Goal: Task Accomplishment & Management: Use online tool/utility

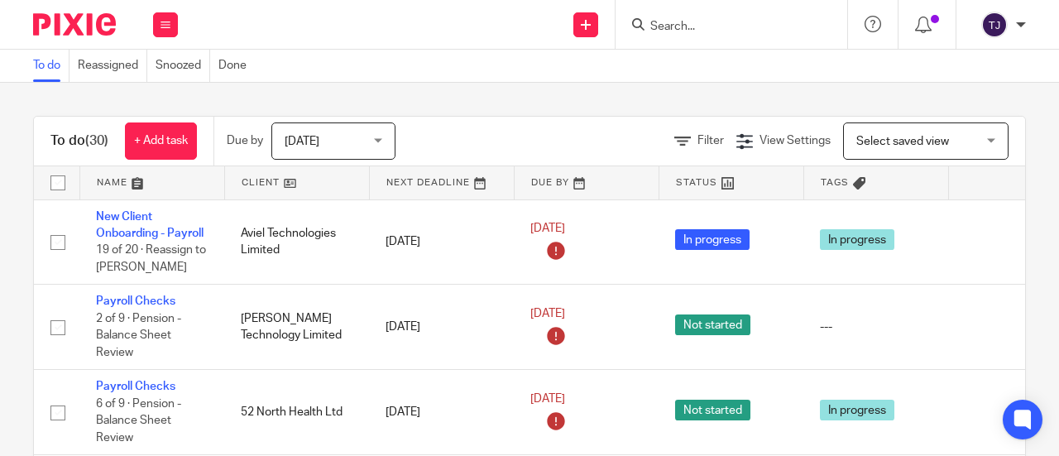
click at [677, 22] on input "Search" at bounding box center [722, 27] width 149 height 15
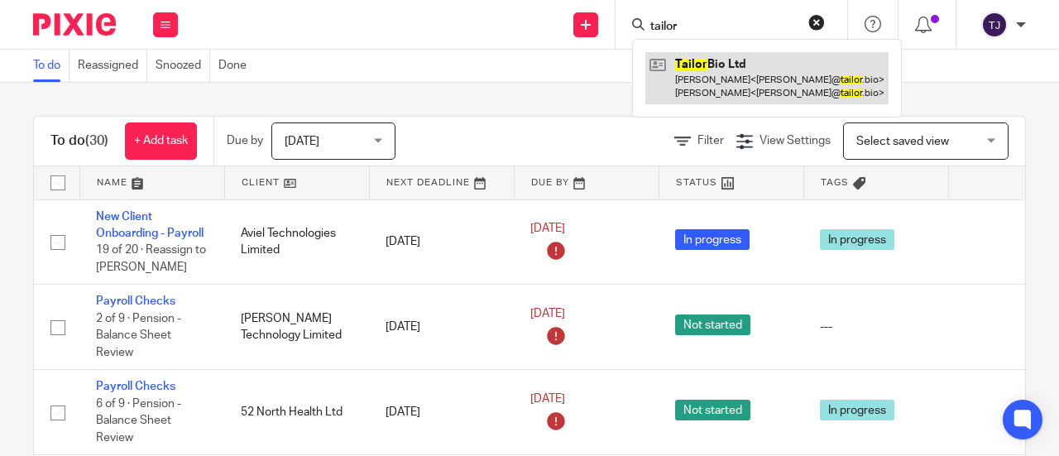
type input "tailor"
click at [691, 67] on link at bounding box center [766, 77] width 243 height 51
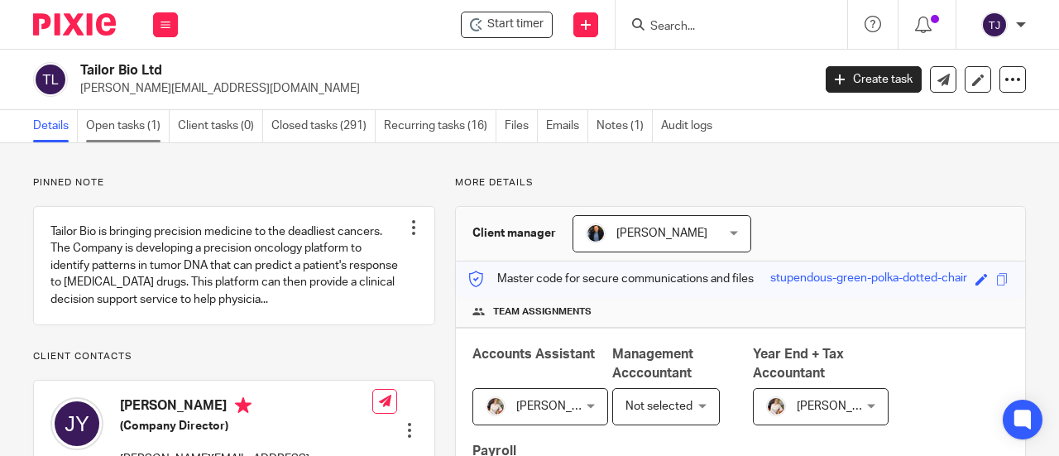
click at [135, 122] on link "Open tasks (1)" at bounding box center [128, 126] width 84 height 32
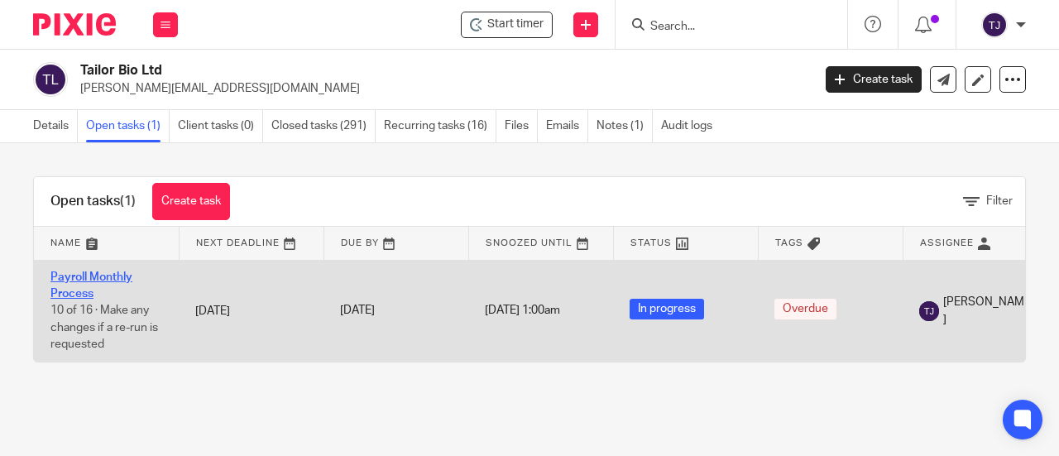
click at [111, 278] on link "Payroll Monthly Process" at bounding box center [91, 285] width 82 height 28
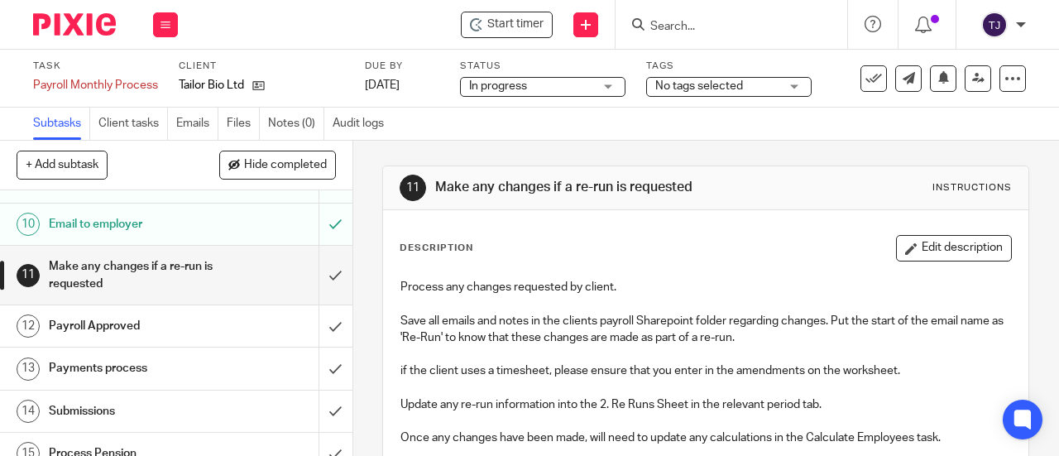
scroll to position [428, 0]
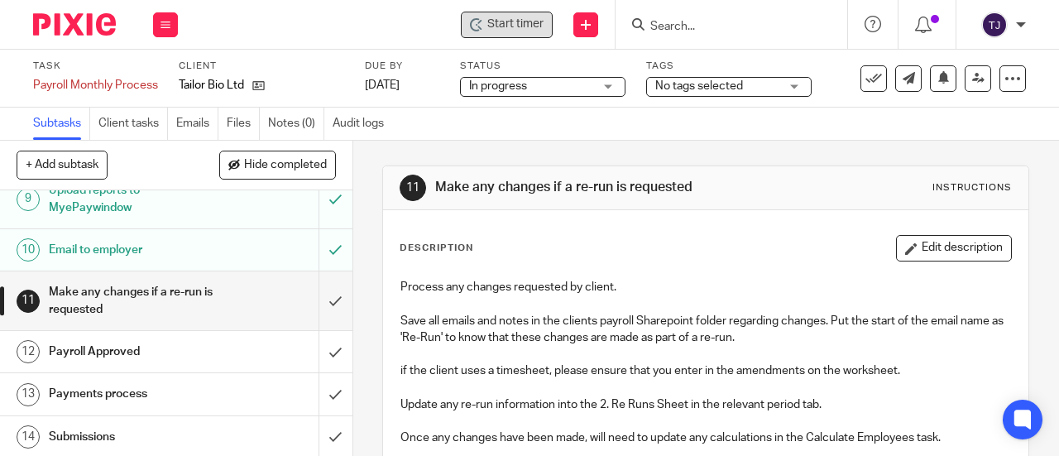
click at [490, 17] on span "Start timer" at bounding box center [515, 24] width 56 height 17
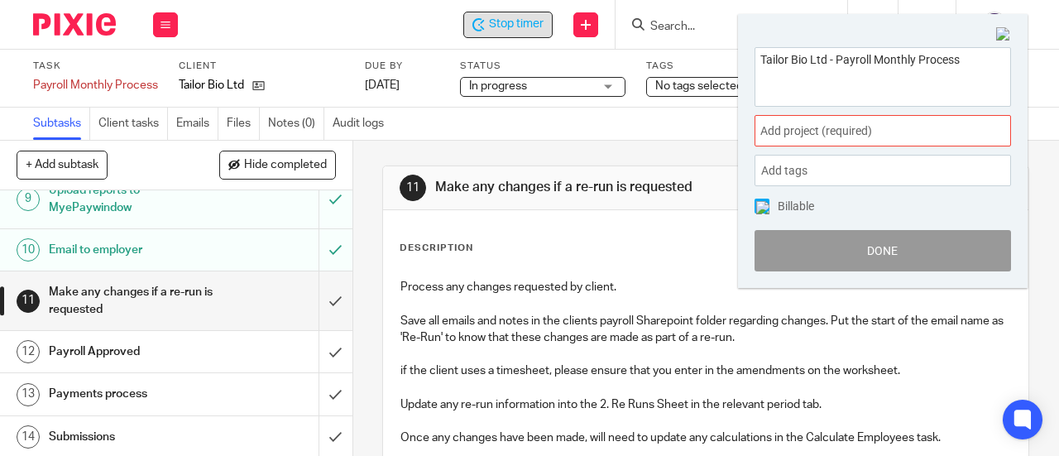
click at [852, 131] on span "Add project (required) :" at bounding box center [864, 130] width 208 height 17
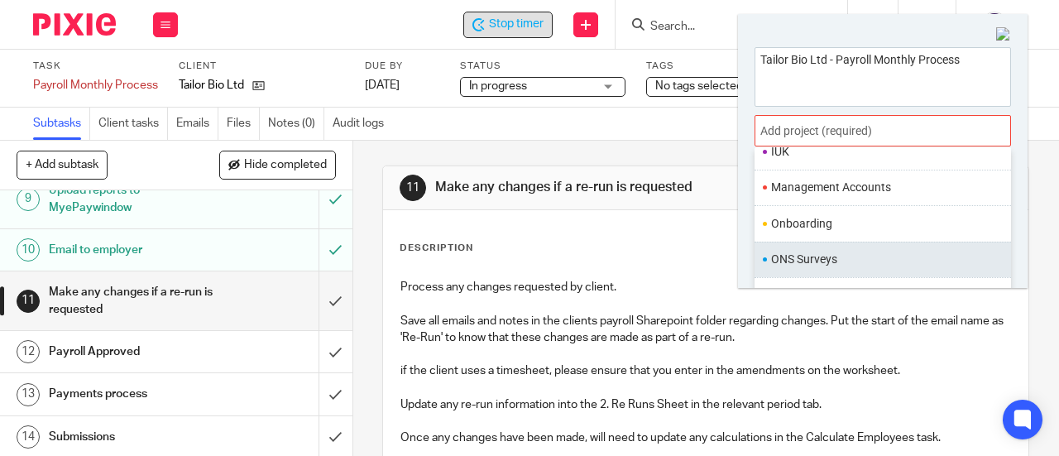
scroll to position [607, 0]
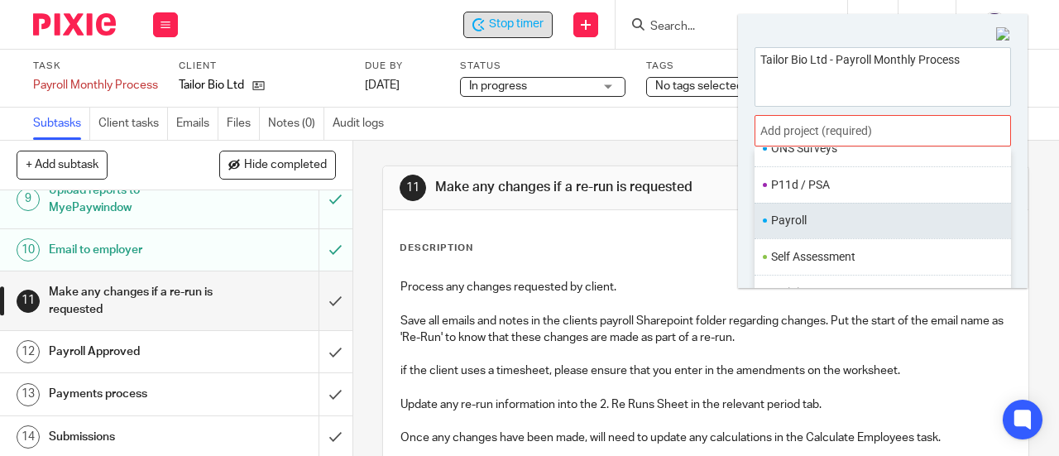
click at [843, 213] on li "Payroll" at bounding box center [879, 220] width 216 height 17
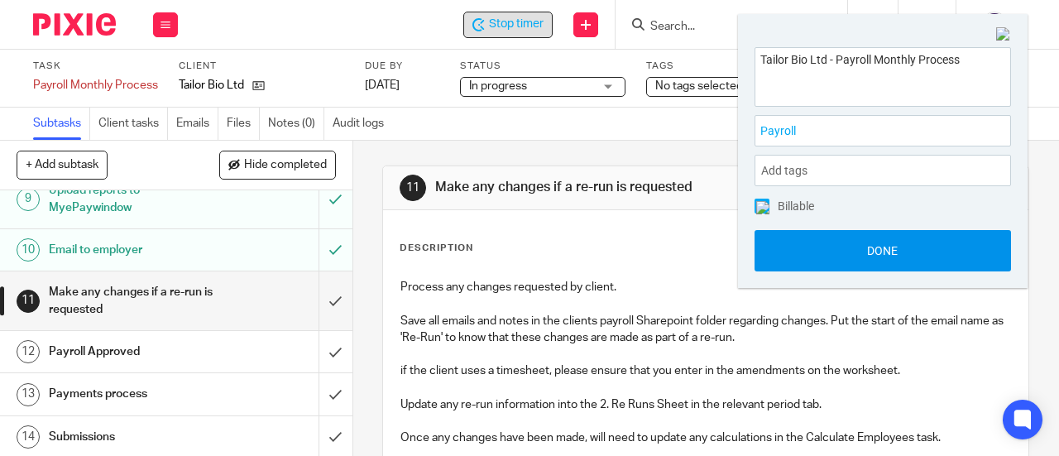
click at [845, 242] on button "Done" at bounding box center [882, 250] width 256 height 41
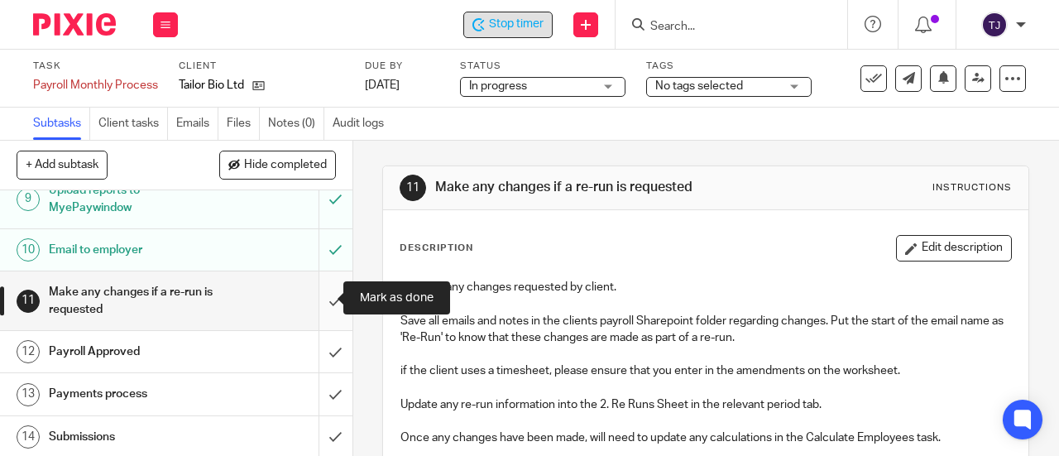
click at [318, 300] on input "submit" at bounding box center [176, 300] width 352 height 59
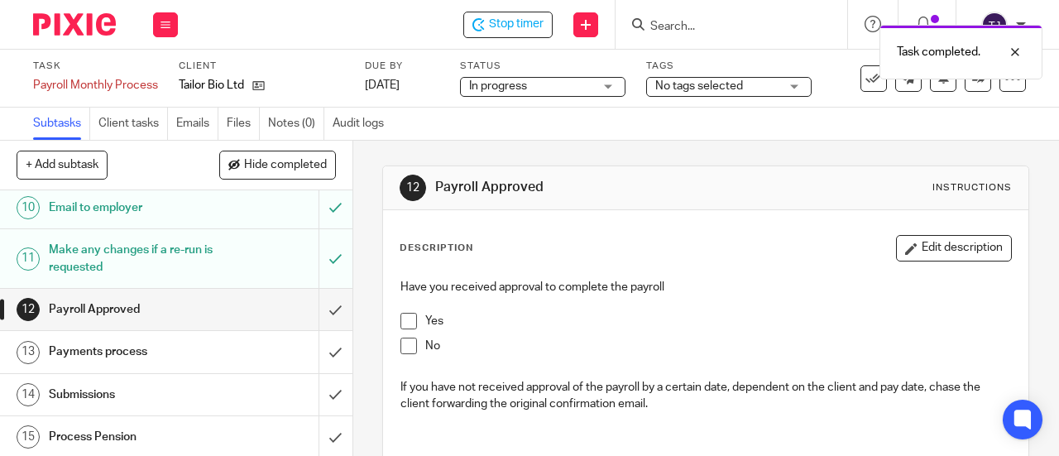
scroll to position [496, 0]
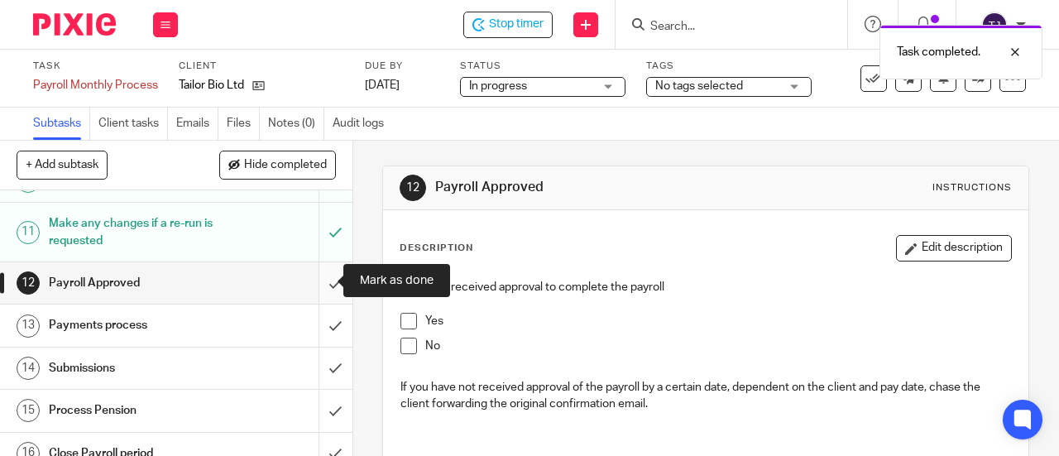
click at [313, 280] on input "submit" at bounding box center [176, 282] width 352 height 41
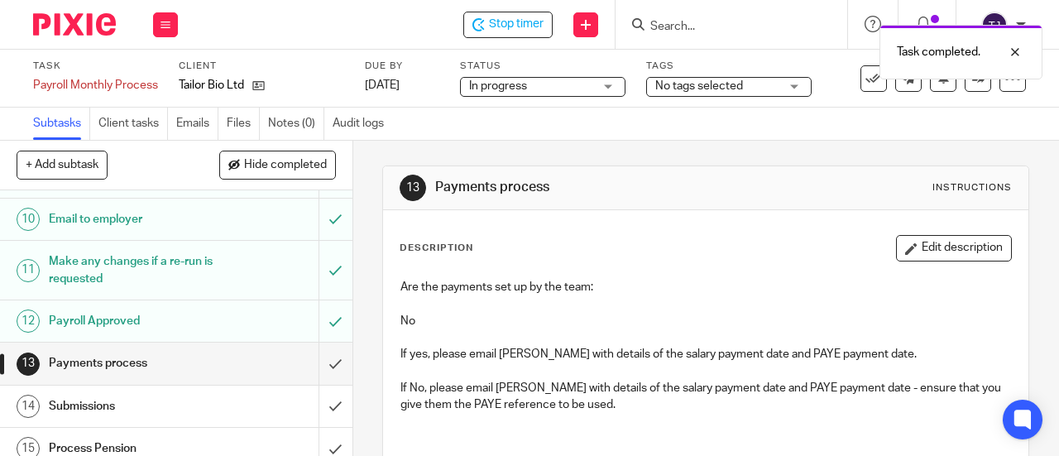
scroll to position [496, 0]
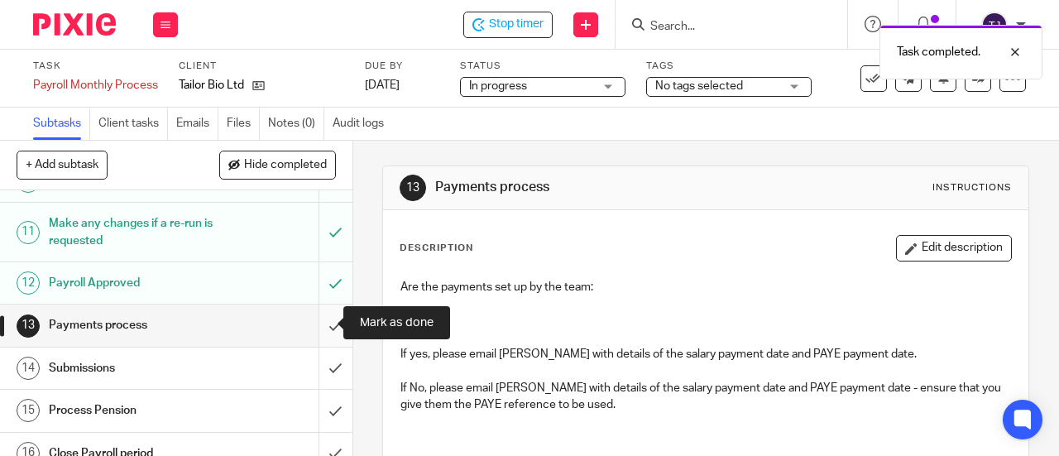
click at [315, 322] on input "submit" at bounding box center [176, 324] width 352 height 41
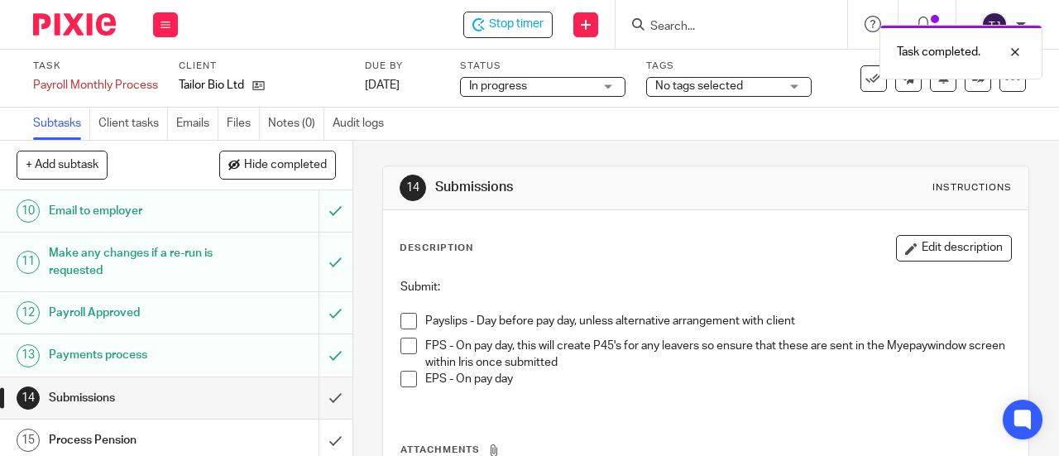
scroll to position [510, 0]
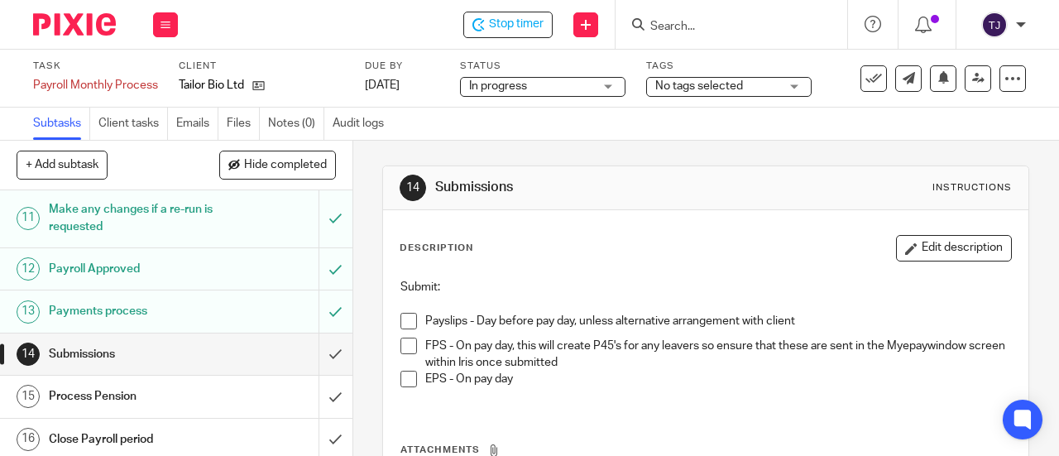
click at [400, 322] on span at bounding box center [408, 321] width 17 height 17
click at [515, 30] on span "Stop timer" at bounding box center [516, 24] width 55 height 17
click at [689, 21] on input "Search" at bounding box center [722, 27] width 149 height 15
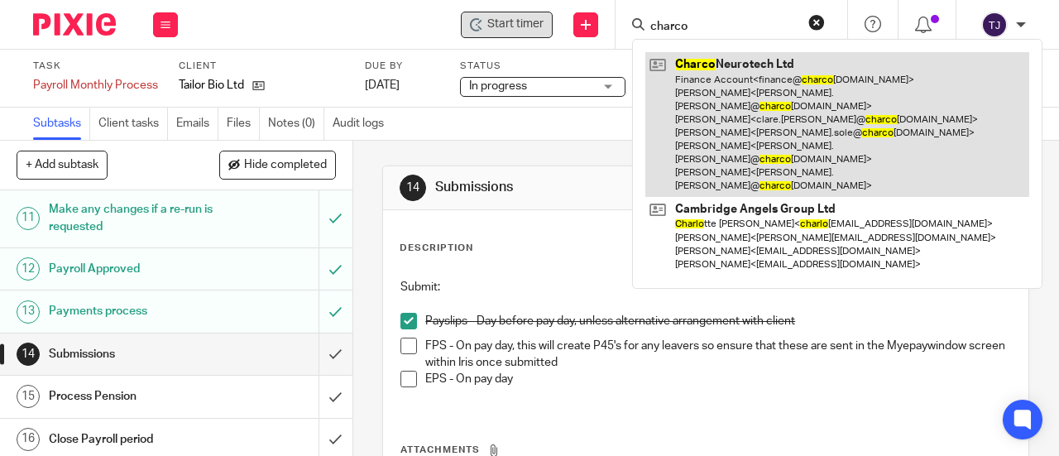
type input "charco"
click at [703, 67] on link at bounding box center [837, 124] width 384 height 145
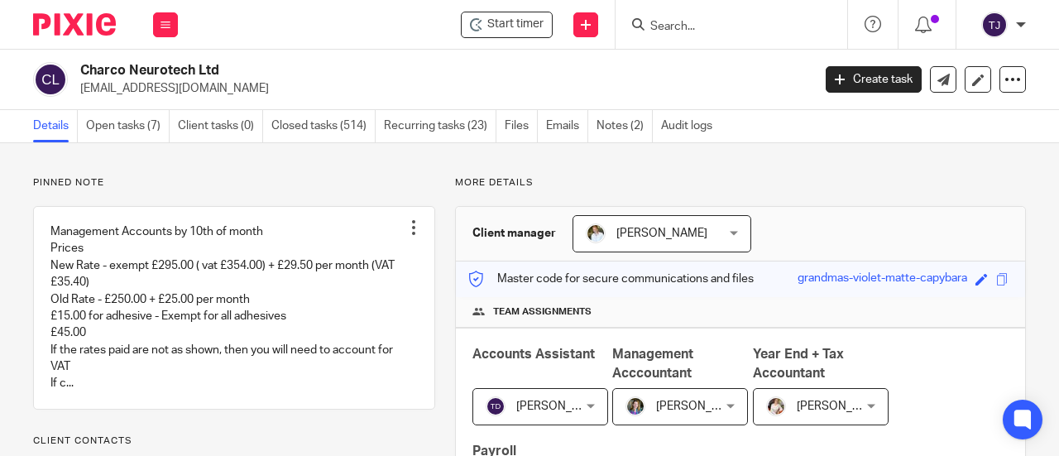
click at [357, 44] on div "Start timer Send new email Create task Add client Get Support Contact via email…" at bounding box center [626, 24] width 864 height 49
click at [129, 122] on link "Open tasks (7)" at bounding box center [128, 126] width 84 height 32
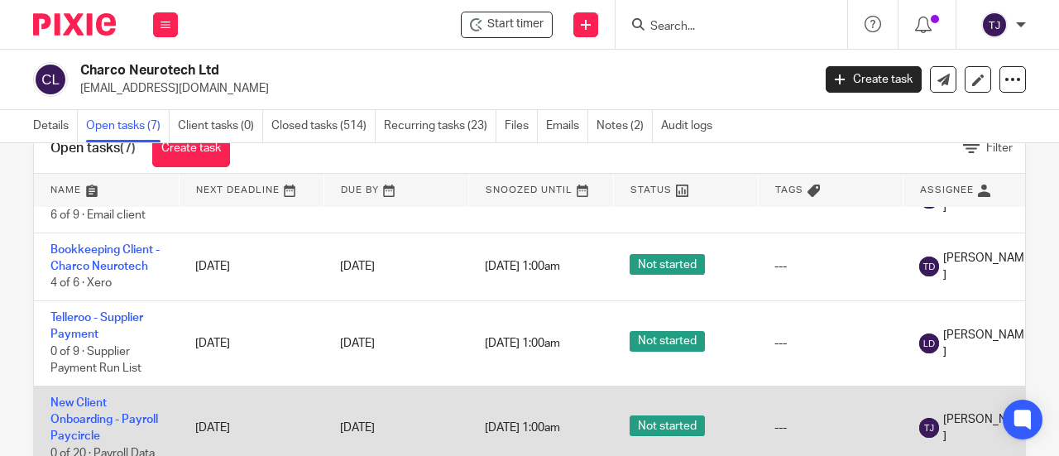
scroll to position [100, 0]
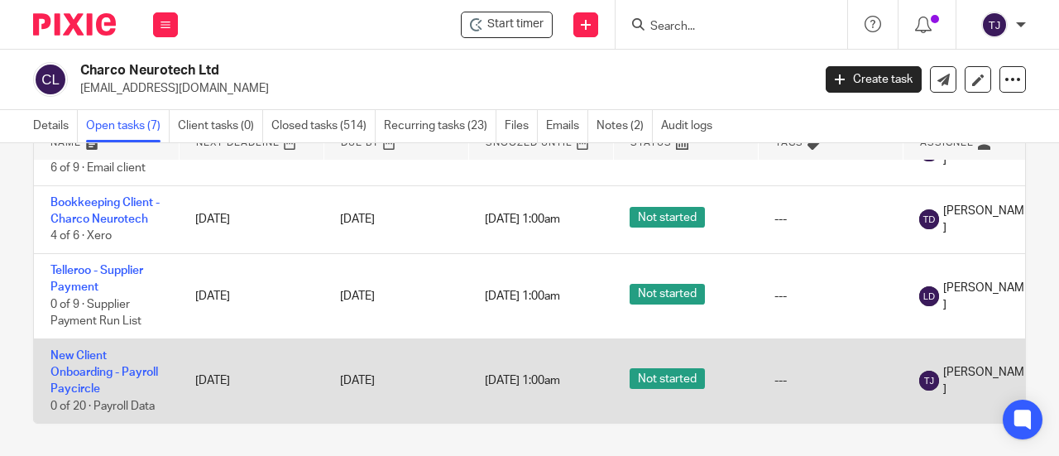
click at [109, 348] on td "New Client Onboarding - Payroll Paycircle 0 of 20 · Payroll Data" at bounding box center [106, 380] width 145 height 84
click at [81, 350] on link "New Client Onboarding - Payroll Paycircle" at bounding box center [104, 372] width 108 height 45
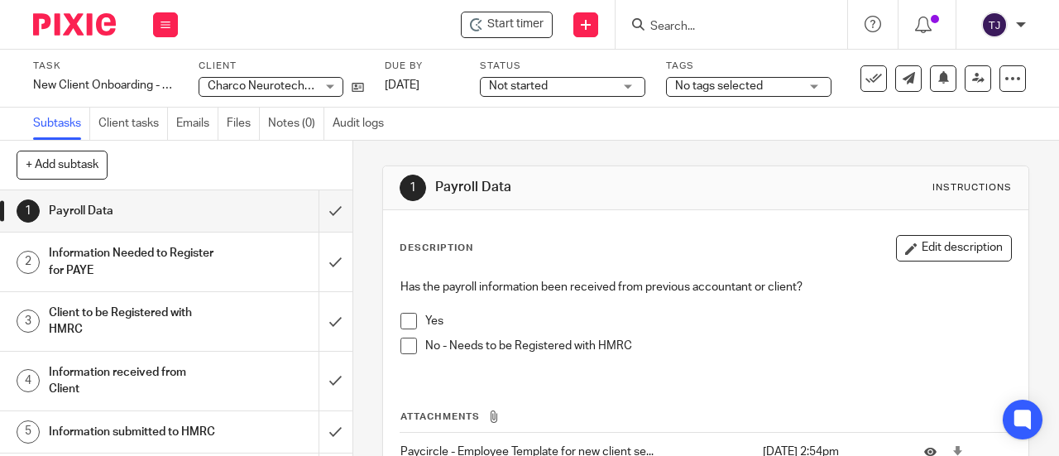
click at [692, 27] on input "Search" at bounding box center [722, 27] width 149 height 15
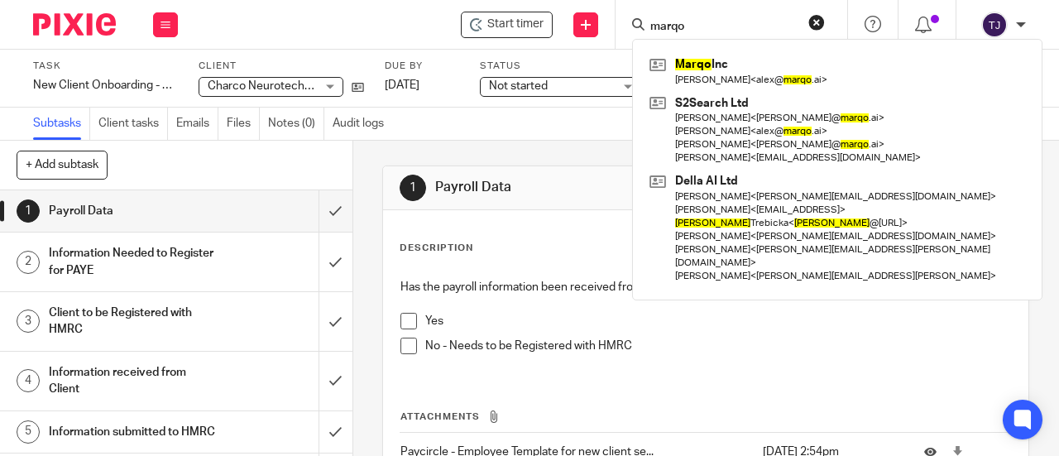
type input "marqo"
click button "submit" at bounding box center [0, 0] width 0 height 0
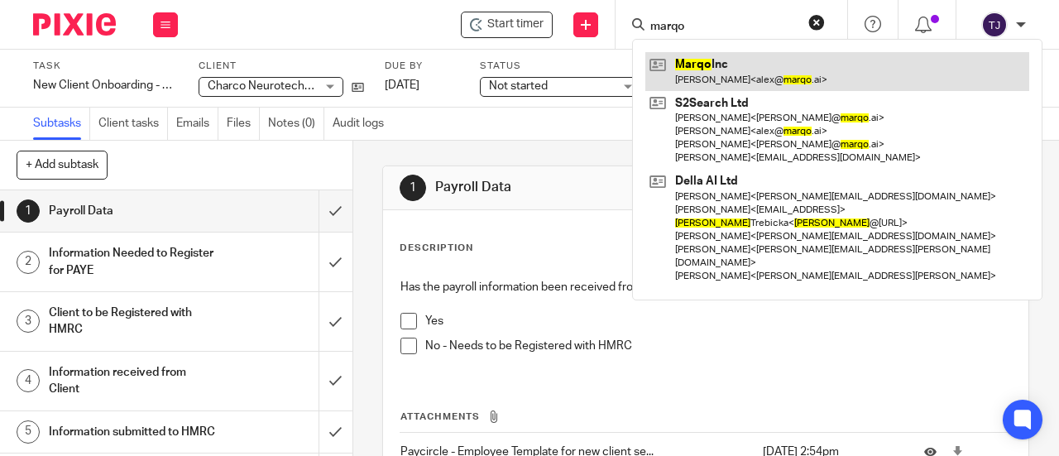
click at [699, 64] on link at bounding box center [837, 71] width 384 height 38
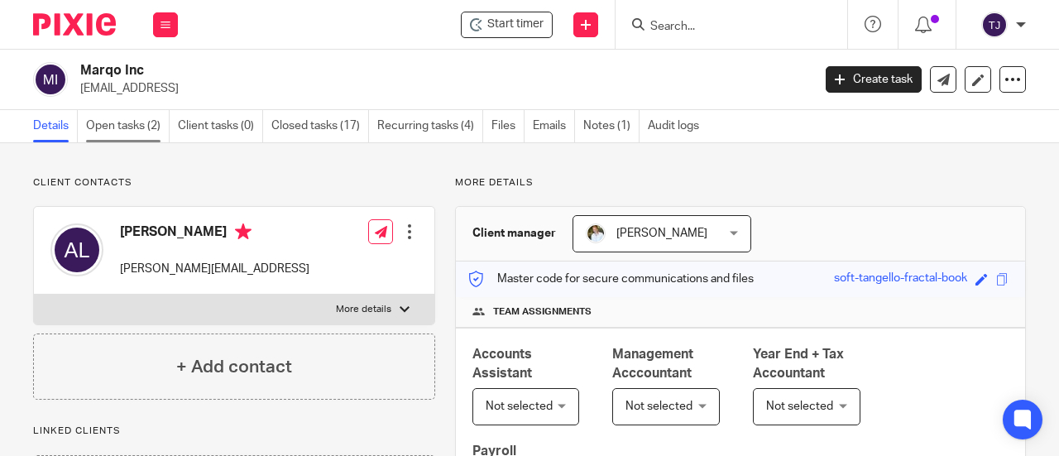
click at [133, 128] on link "Open tasks (2)" at bounding box center [128, 126] width 84 height 32
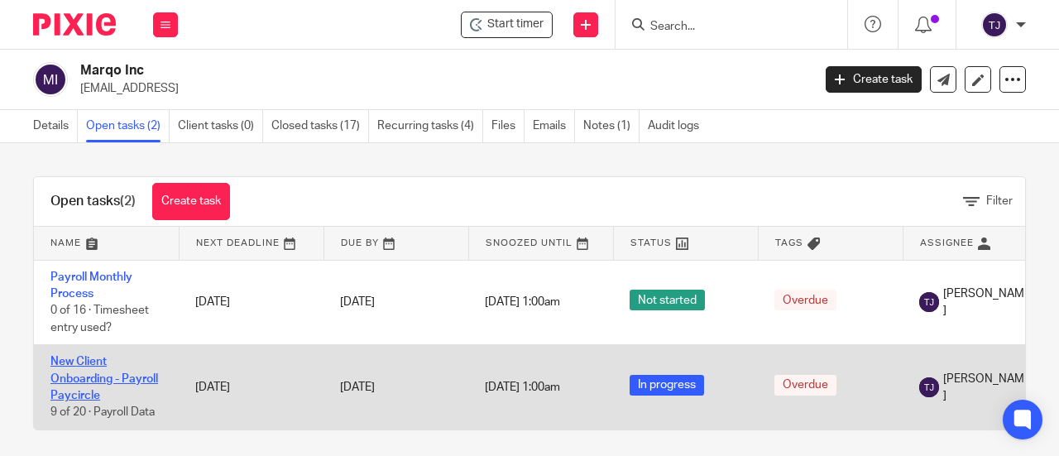
click at [132, 383] on link "New Client Onboarding - Payroll Paycircle" at bounding box center [104, 378] width 108 height 45
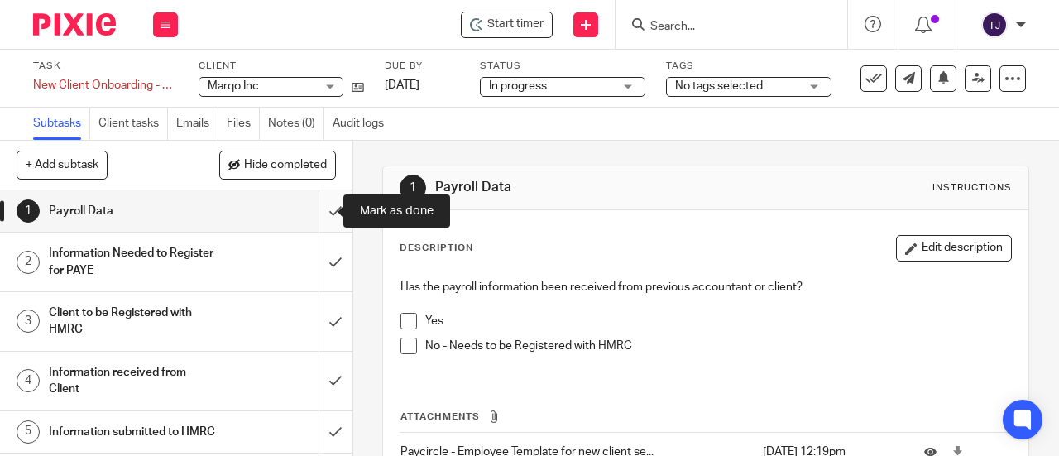
click at [318, 215] on input "submit" at bounding box center [176, 210] width 352 height 41
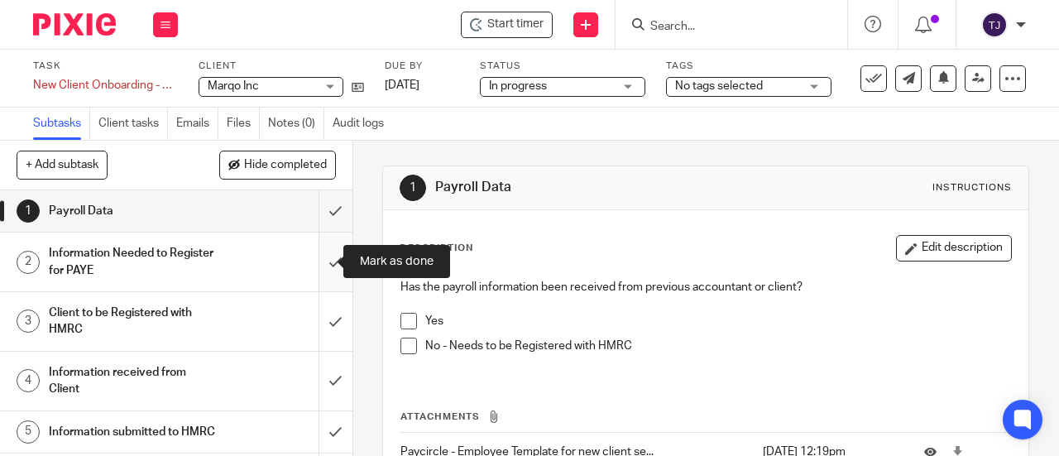
click at [316, 265] on input "submit" at bounding box center [176, 261] width 352 height 59
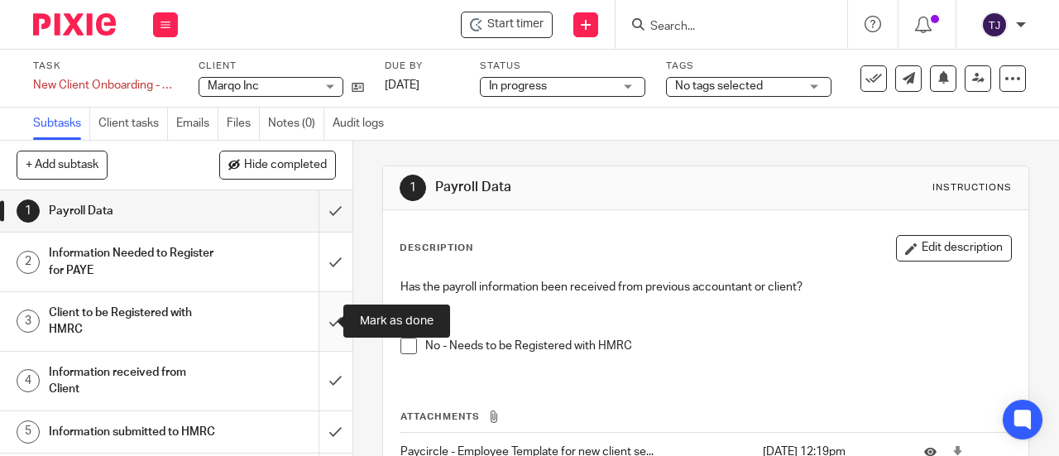
click at [318, 324] on input "submit" at bounding box center [176, 321] width 352 height 59
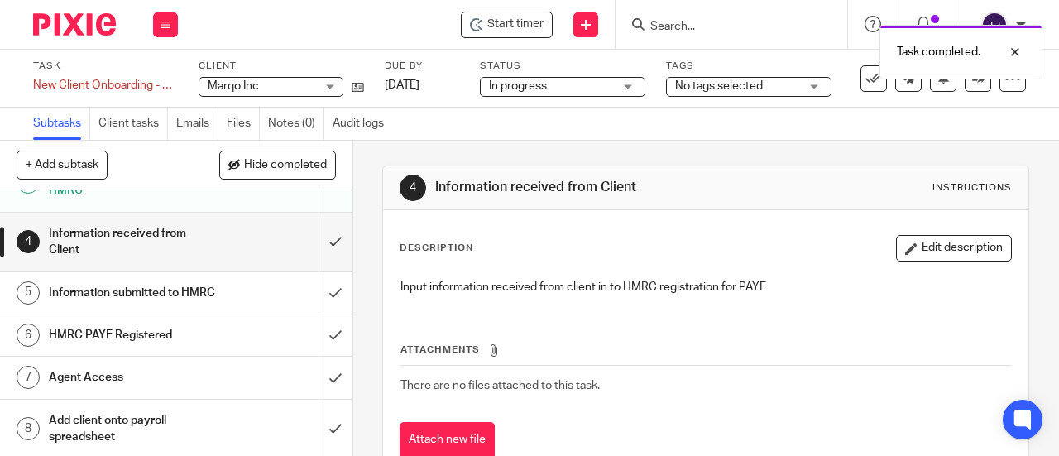
scroll to position [165, 0]
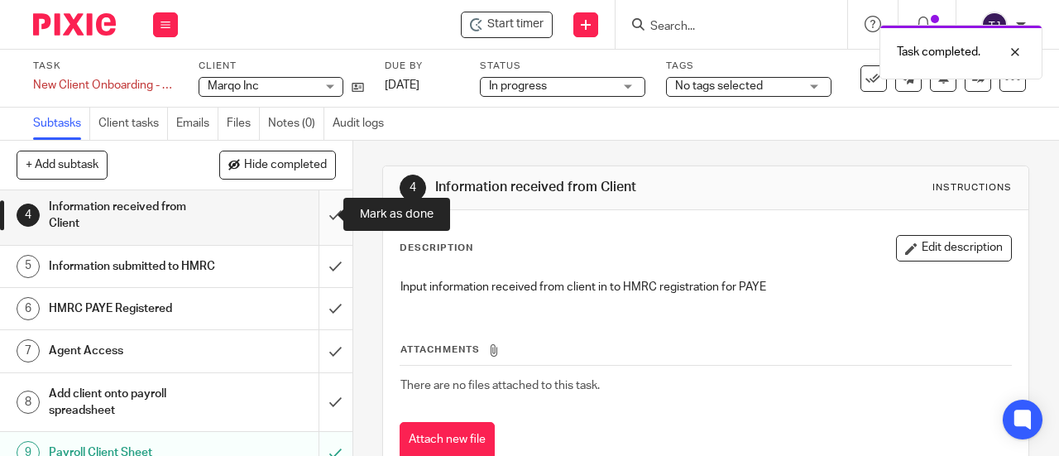
drag, startPoint x: 318, startPoint y: 217, endPoint x: 321, endPoint y: 257, distance: 40.6
click at [318, 218] on input "submit" at bounding box center [176, 215] width 352 height 59
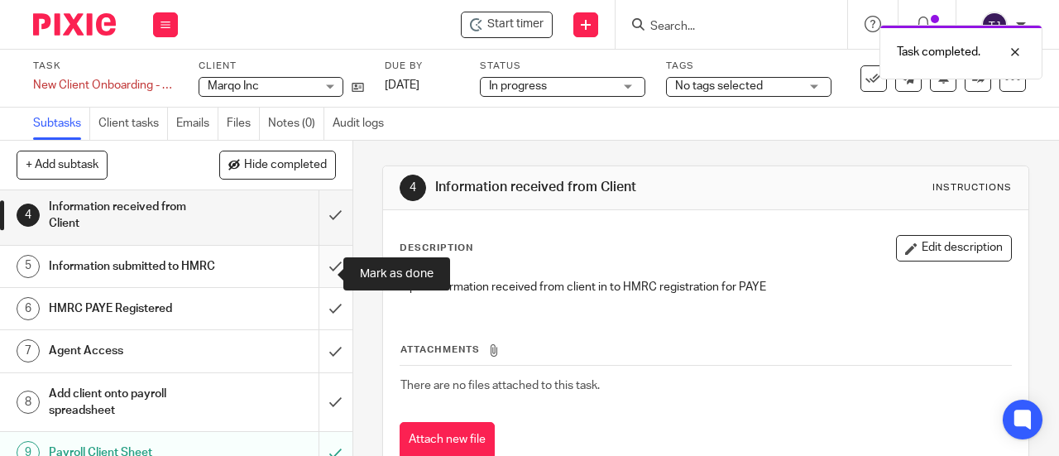
click at [318, 275] on input "submit" at bounding box center [176, 266] width 352 height 41
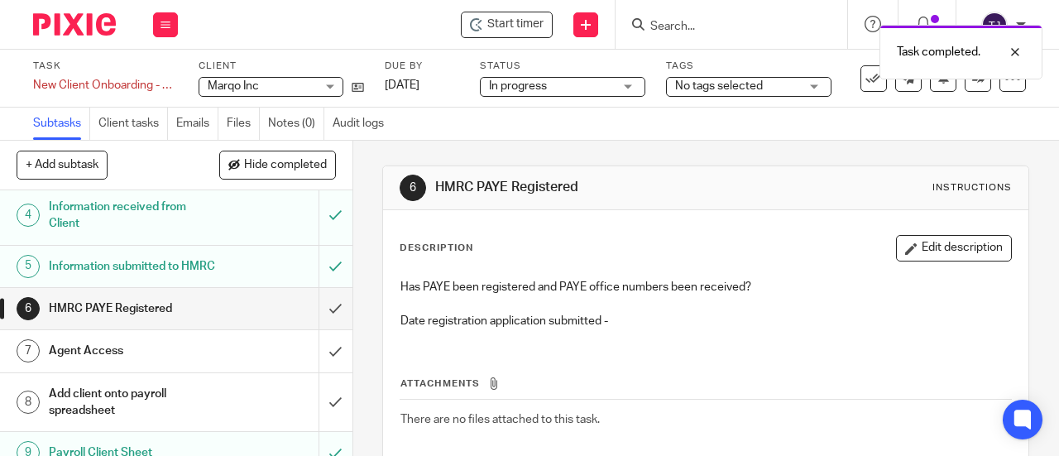
scroll to position [248, 0]
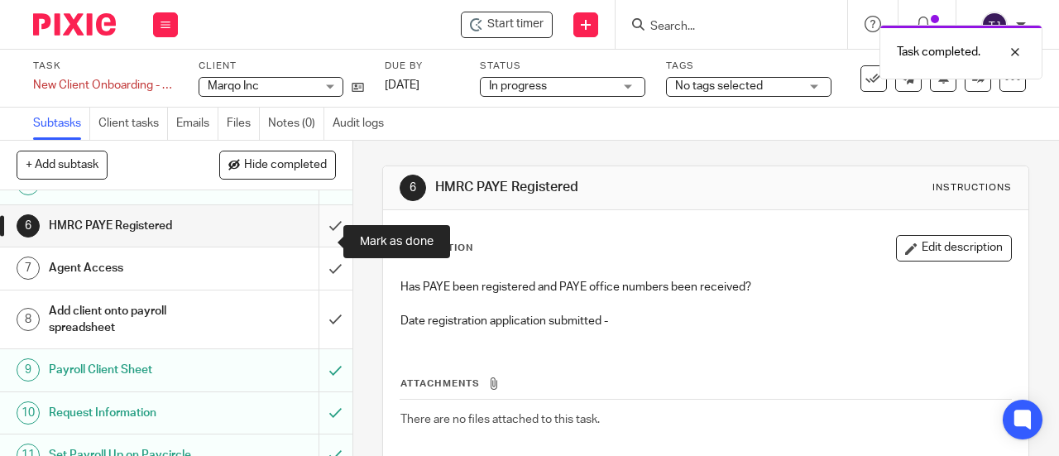
click at [323, 238] on input "submit" at bounding box center [176, 225] width 352 height 41
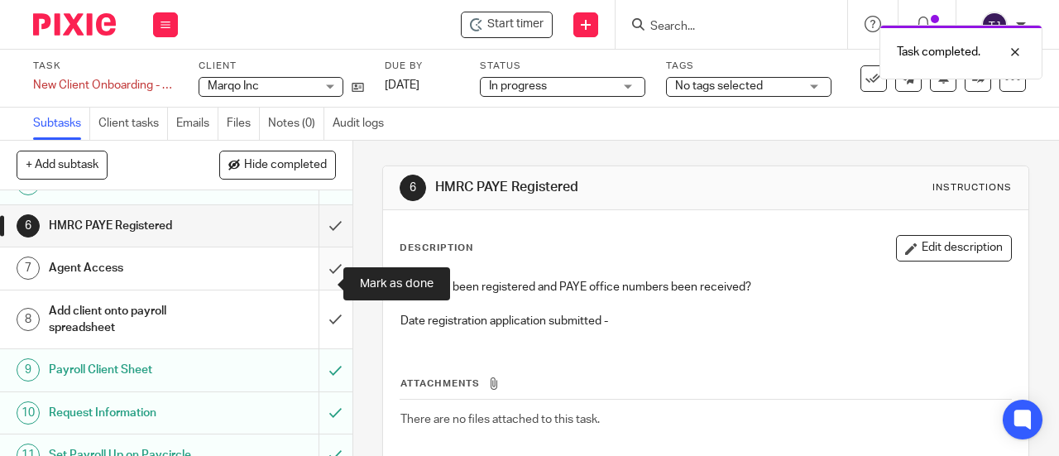
click at [319, 285] on input "submit" at bounding box center [176, 267] width 352 height 41
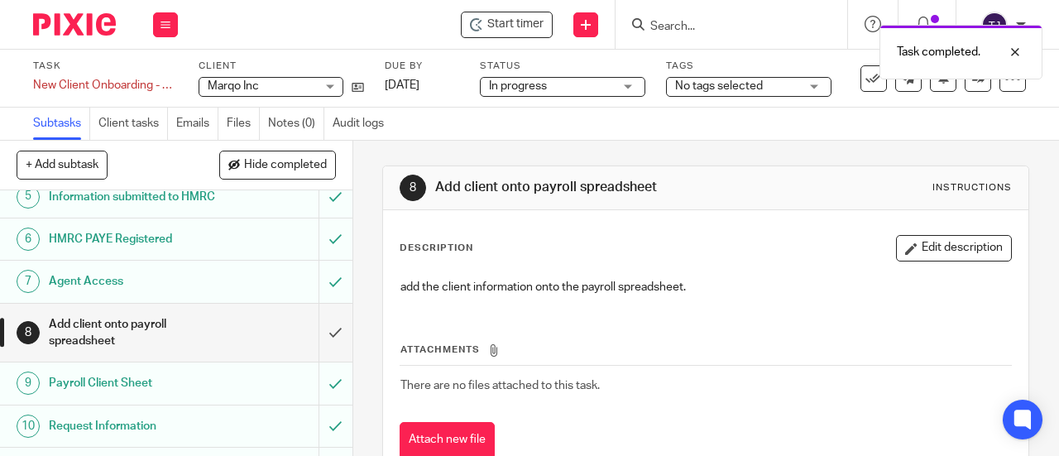
scroll to position [248, 0]
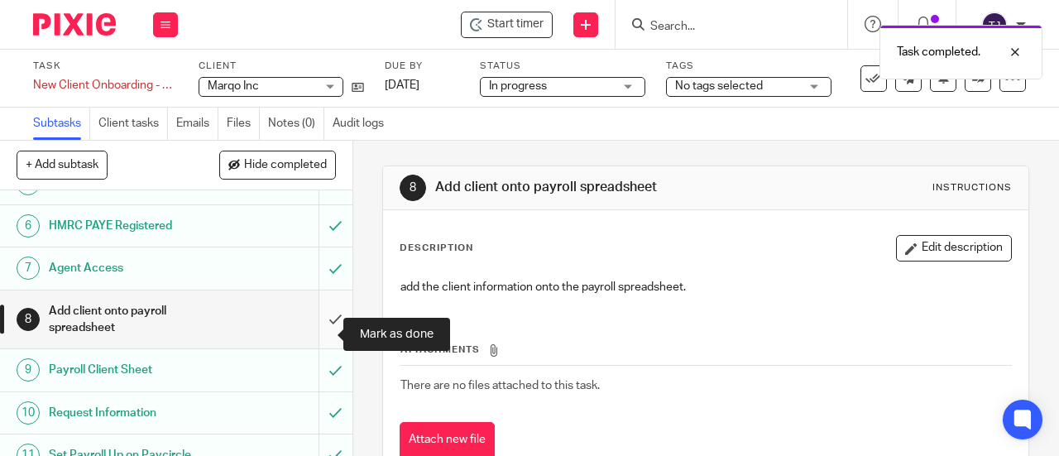
click at [320, 337] on input "submit" at bounding box center [176, 319] width 352 height 59
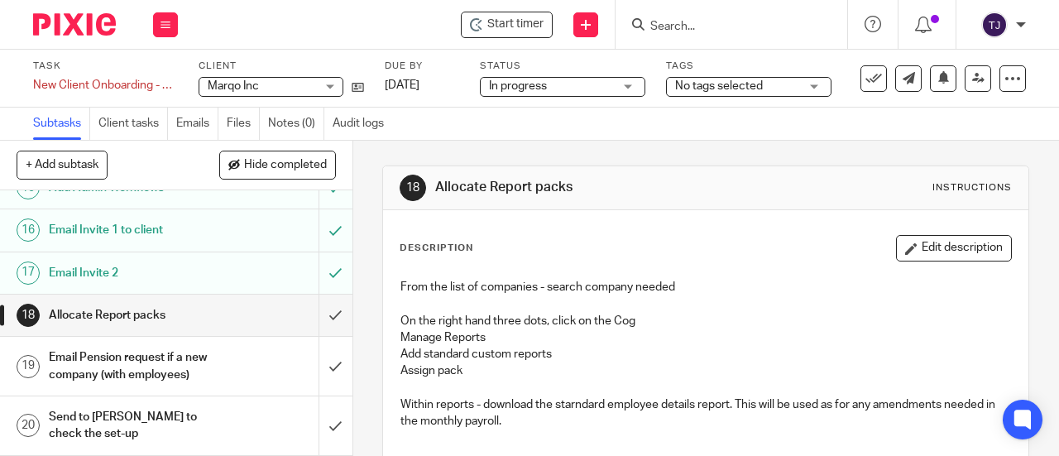
scroll to position [729, 0]
click at [319, 302] on input "submit" at bounding box center [176, 314] width 352 height 41
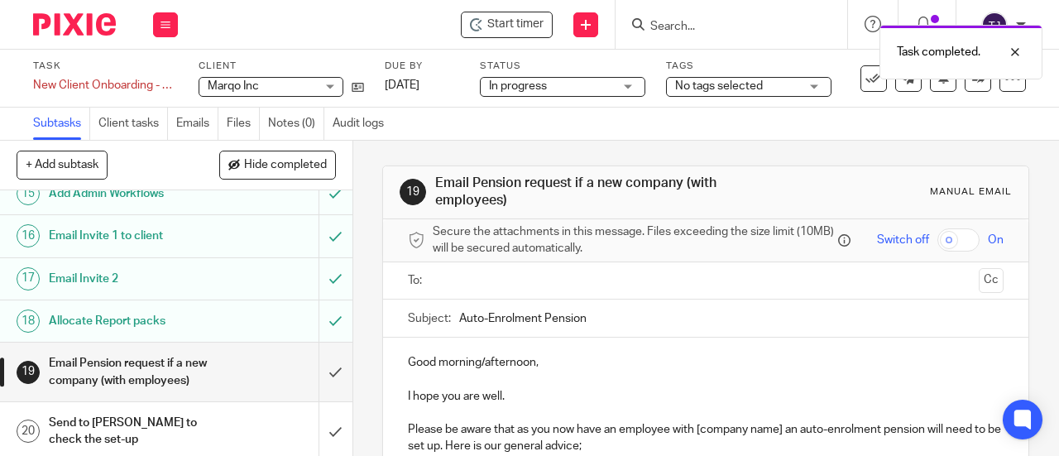
scroll to position [729, 0]
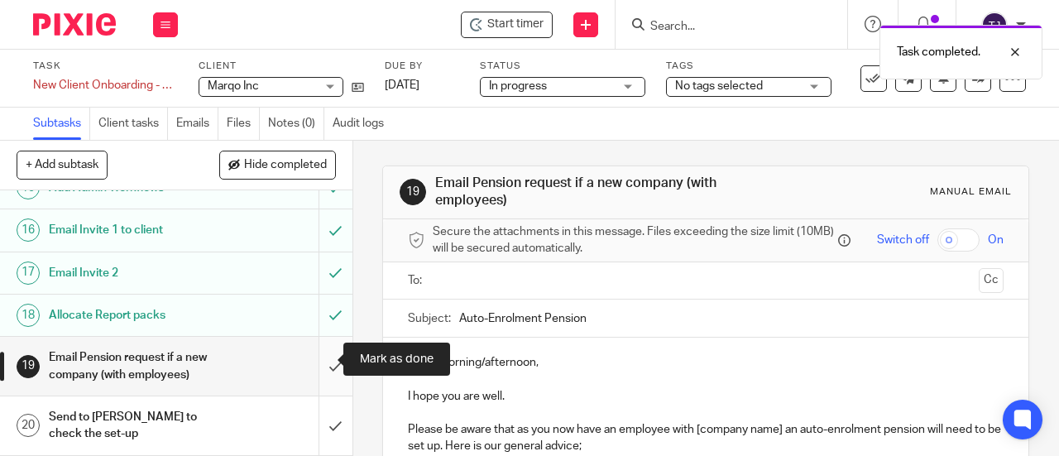
click at [316, 361] on input "submit" at bounding box center [176, 366] width 352 height 59
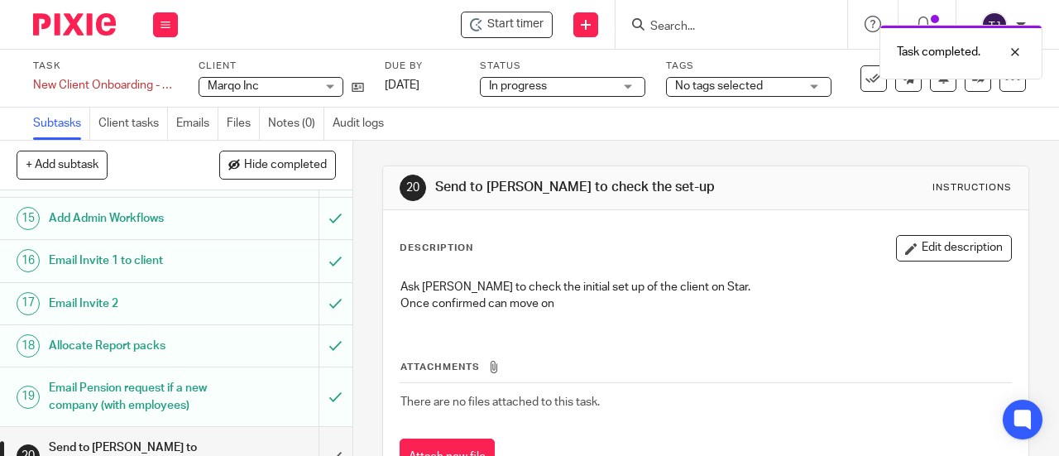
scroll to position [729, 0]
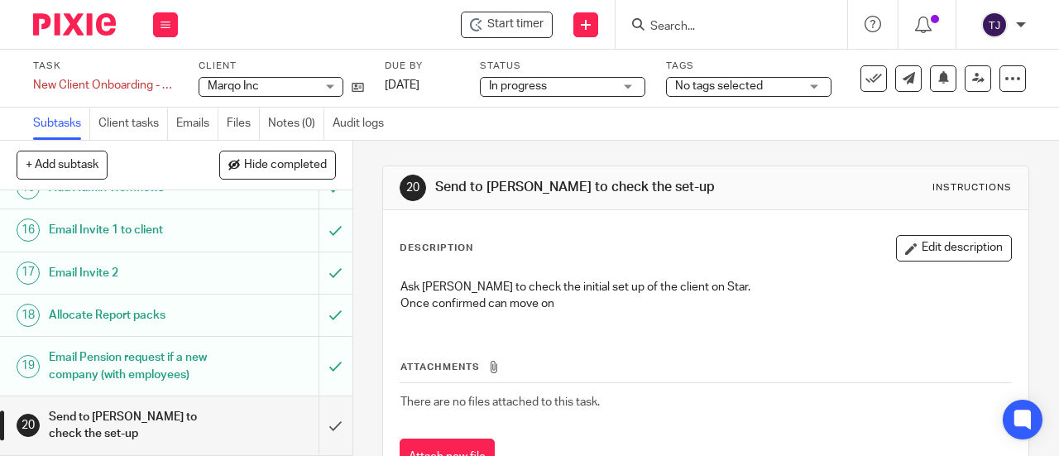
click at [112, 261] on h1 "Email Invite 2" at bounding box center [133, 273] width 169 height 25
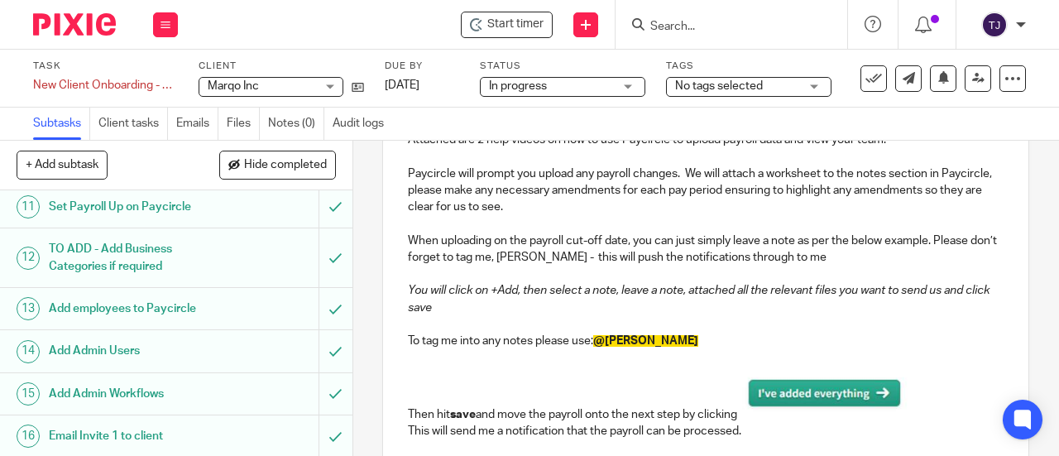
scroll to position [729, 0]
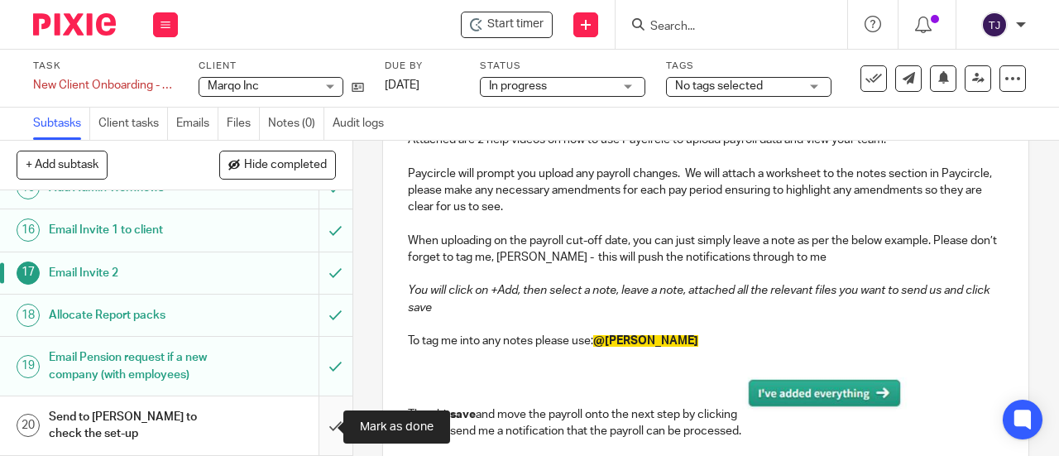
click at [315, 429] on input "submit" at bounding box center [176, 425] width 352 height 59
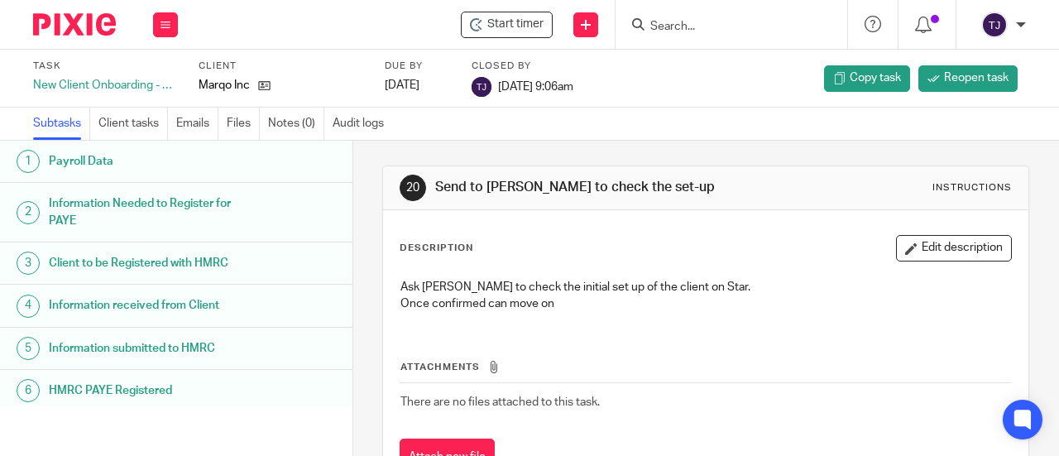
click at [678, 22] on input "Search" at bounding box center [722, 27] width 149 height 15
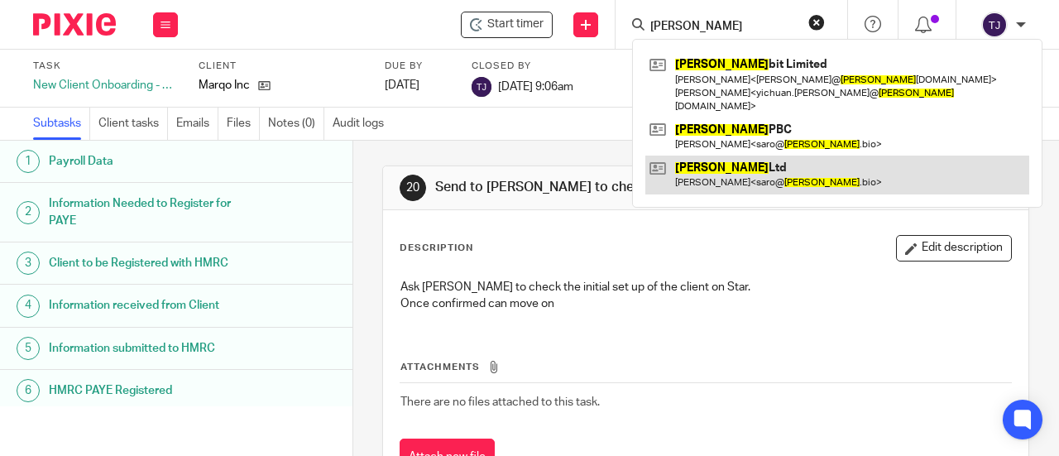
type input "[PERSON_NAME]"
click at [729, 159] on link at bounding box center [837, 174] width 384 height 38
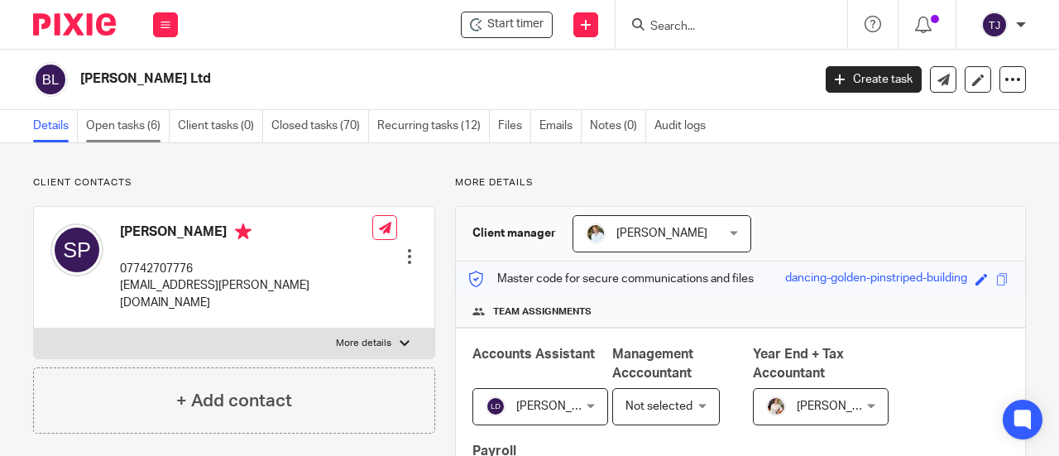
click at [134, 124] on link "Open tasks (6)" at bounding box center [128, 126] width 84 height 32
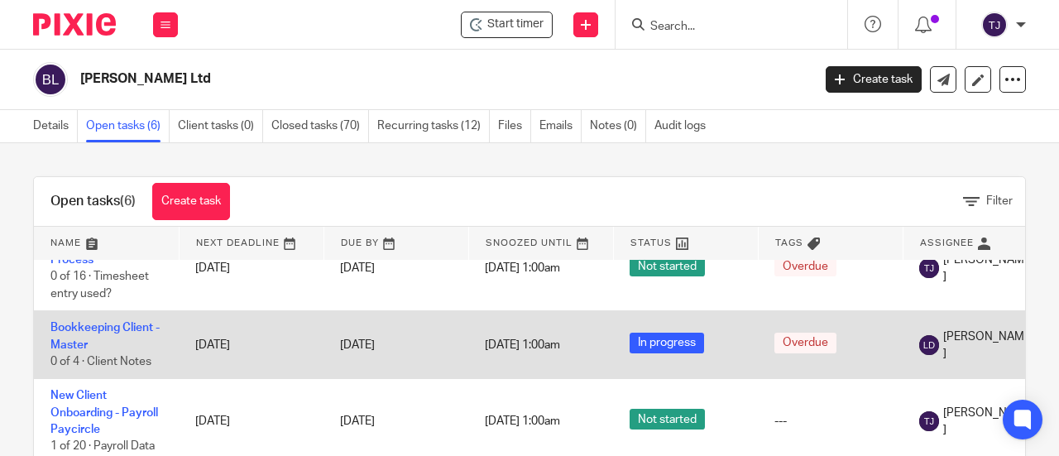
scroll to position [223, 0]
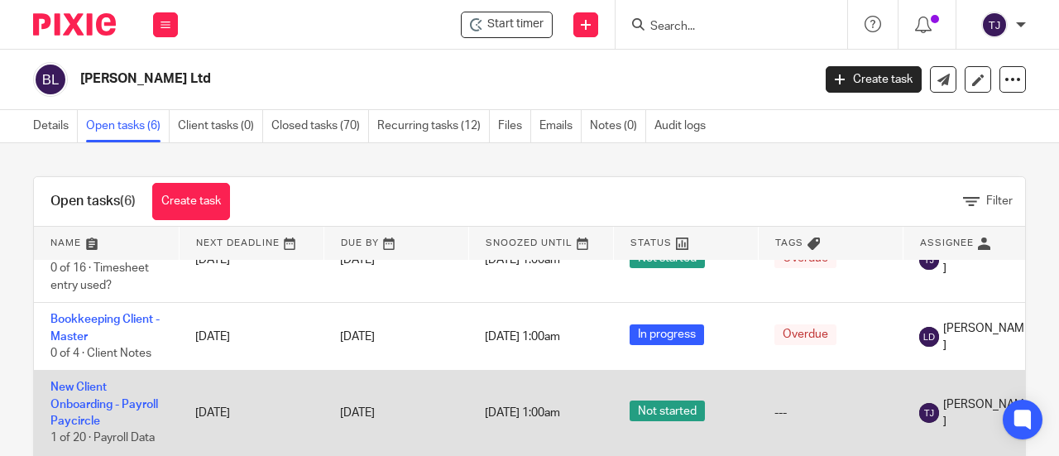
click at [115, 371] on td "New Client Onboarding - Payroll Paycircle 1 of 20 · Payroll Data" at bounding box center [106, 413] width 145 height 85
click at [90, 381] on link "New Client Onboarding - Payroll Paycircle" at bounding box center [104, 403] width 108 height 45
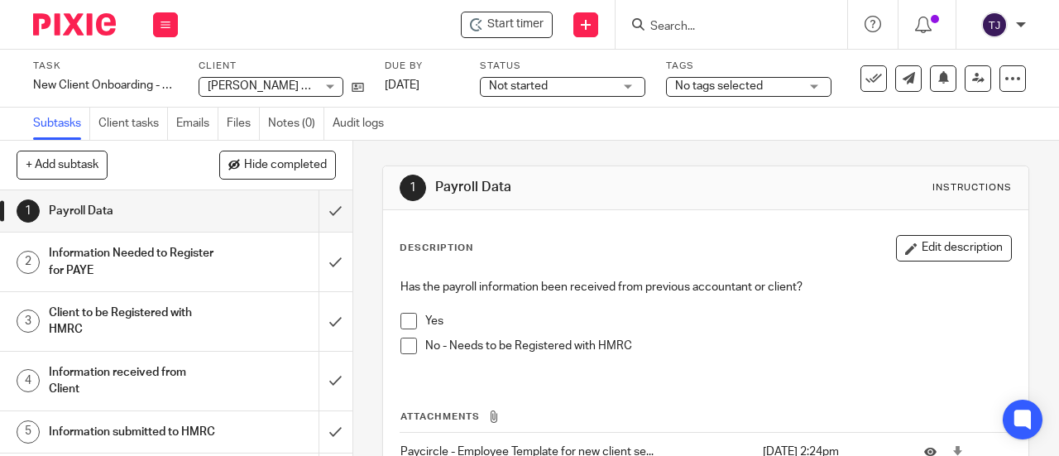
click at [620, 89] on div "Not started Not started" at bounding box center [562, 87] width 165 height 20
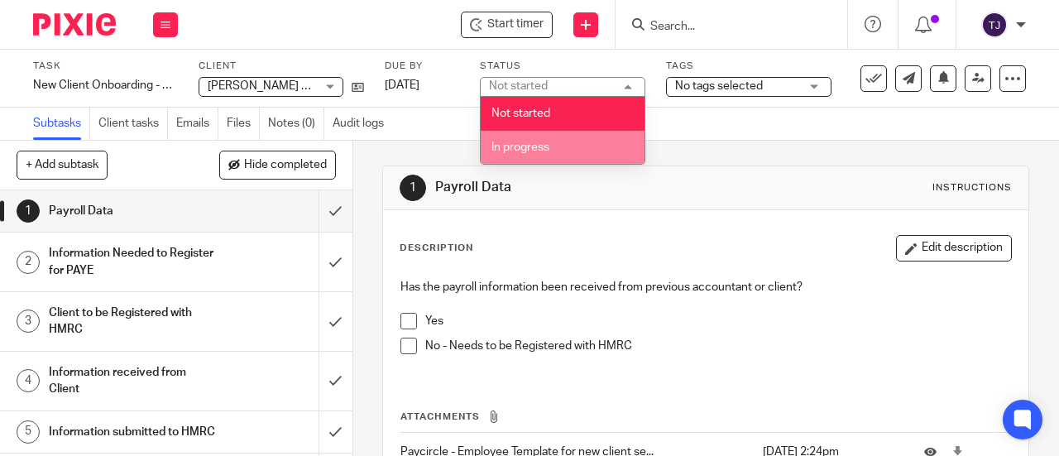
click at [605, 141] on li "In progress" at bounding box center [563, 148] width 164 height 34
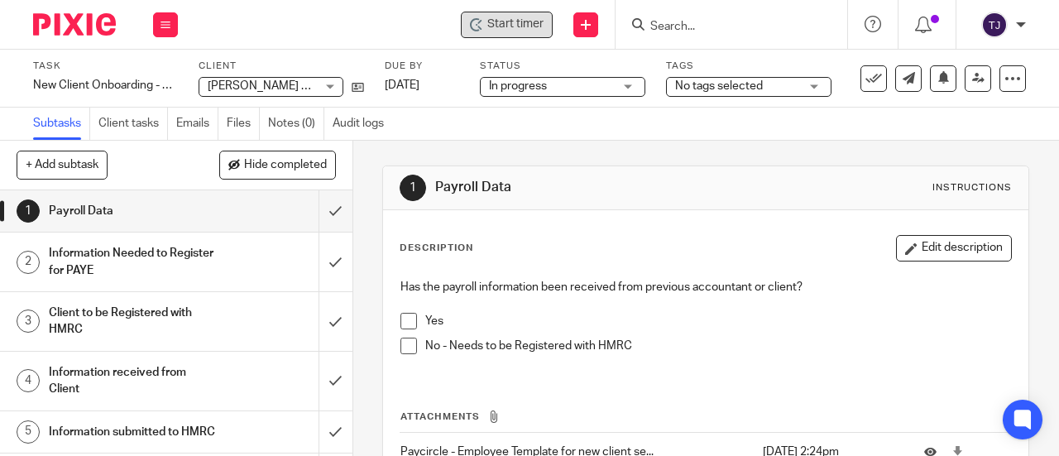
click at [529, 26] on span "Start timer" at bounding box center [515, 24] width 56 height 17
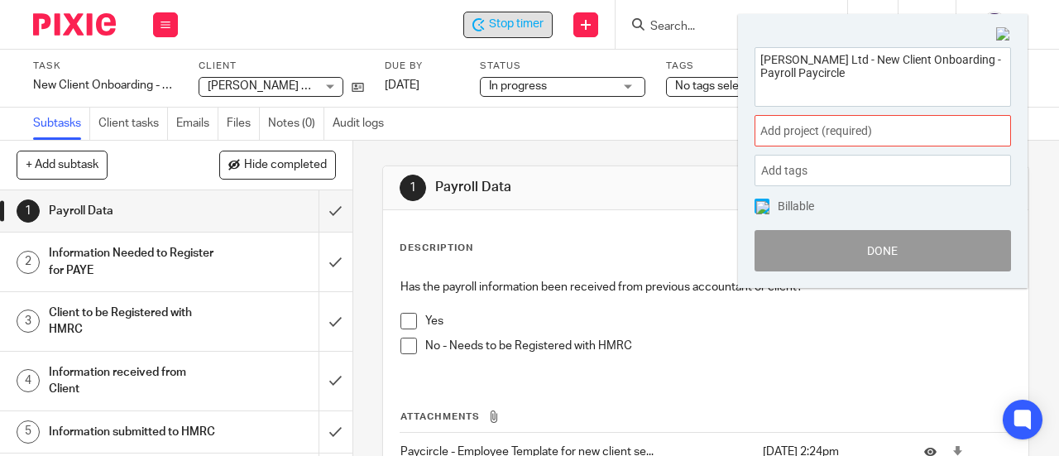
click at [839, 132] on span "Add project (required) :" at bounding box center [864, 130] width 208 height 17
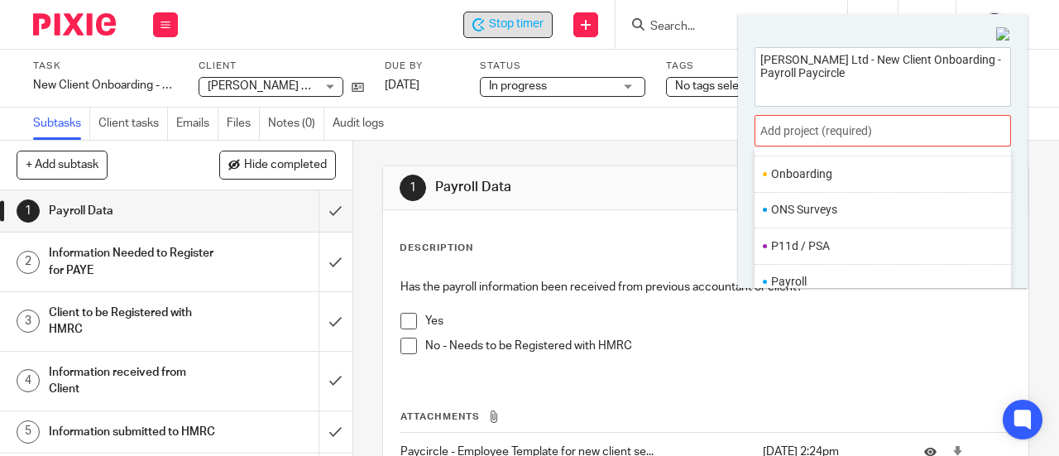
scroll to position [607, 0]
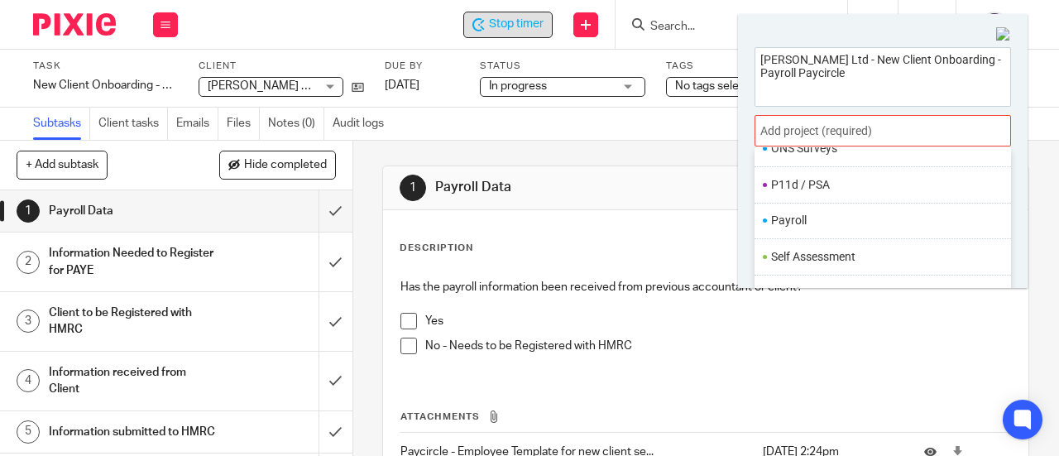
click at [835, 213] on li "Payroll" at bounding box center [879, 220] width 216 height 17
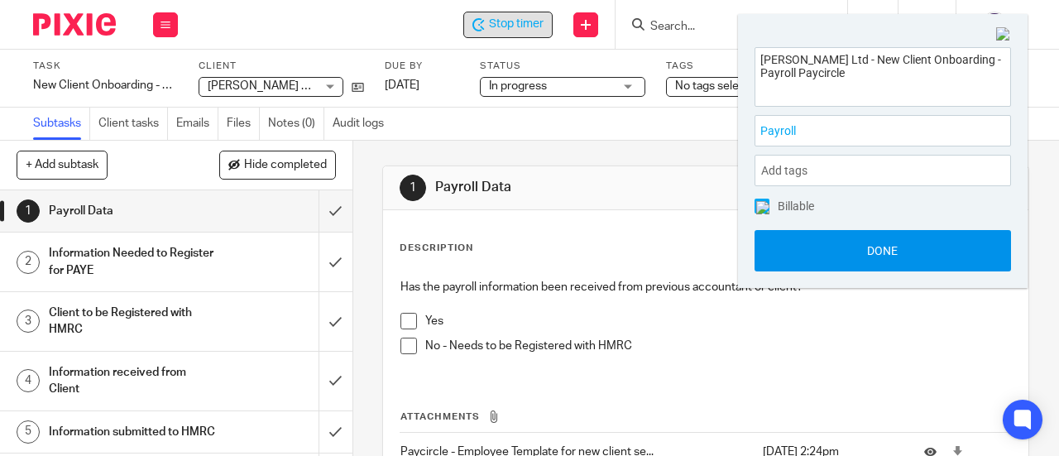
click at [844, 246] on button "Done" at bounding box center [882, 250] width 256 height 41
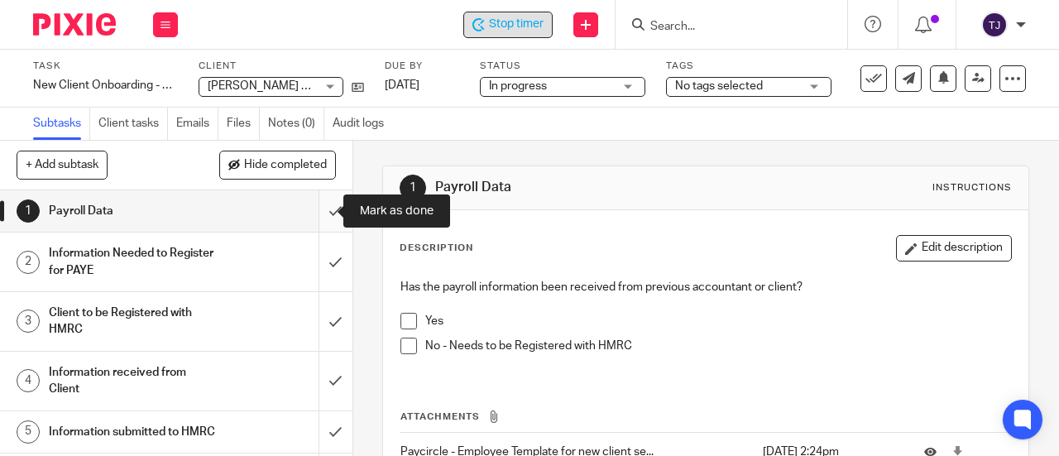
click at [322, 209] on input "submit" at bounding box center [176, 210] width 352 height 41
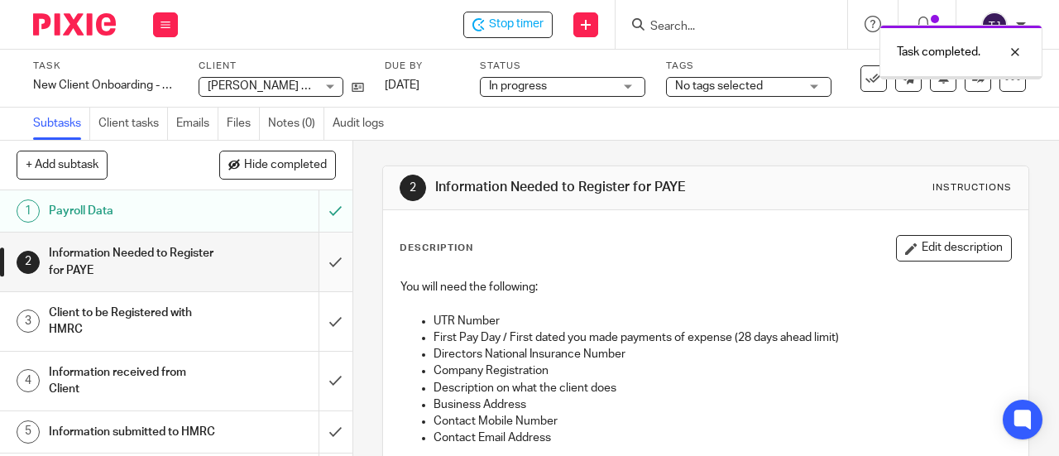
click at [321, 262] on input "submit" at bounding box center [176, 261] width 352 height 59
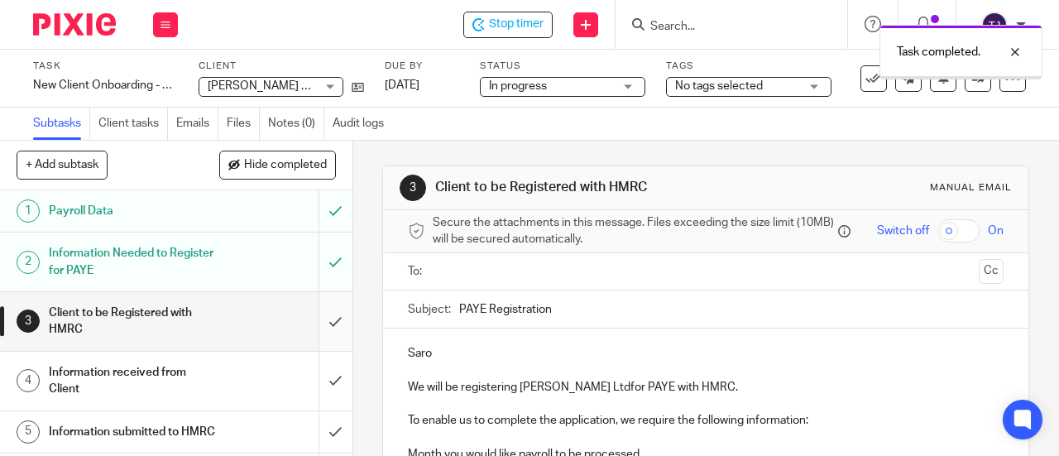
click at [322, 320] on input "submit" at bounding box center [176, 321] width 352 height 59
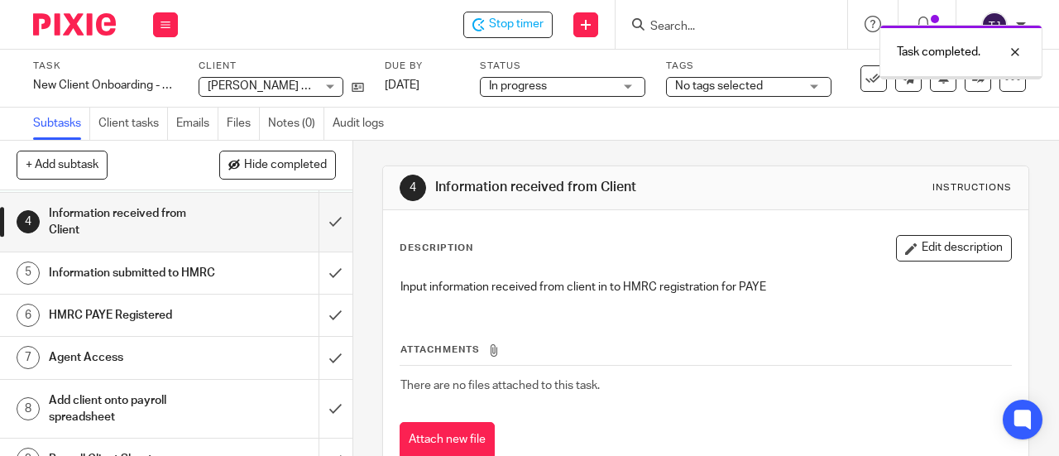
scroll to position [165, 0]
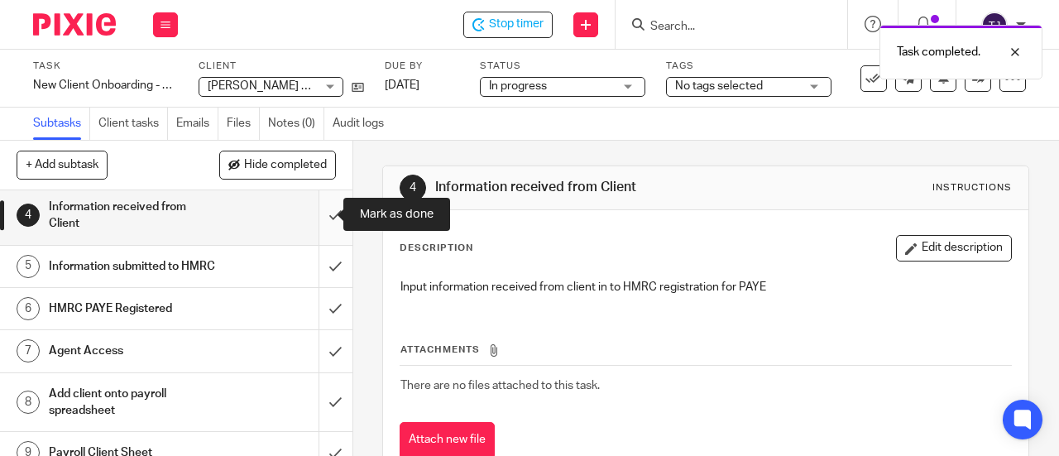
click at [321, 216] on input "submit" at bounding box center [176, 215] width 352 height 59
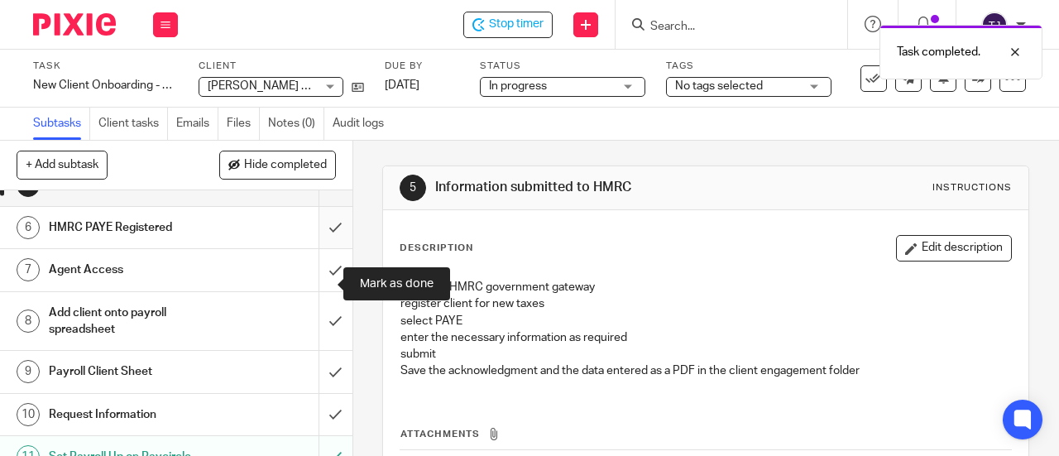
scroll to position [248, 0]
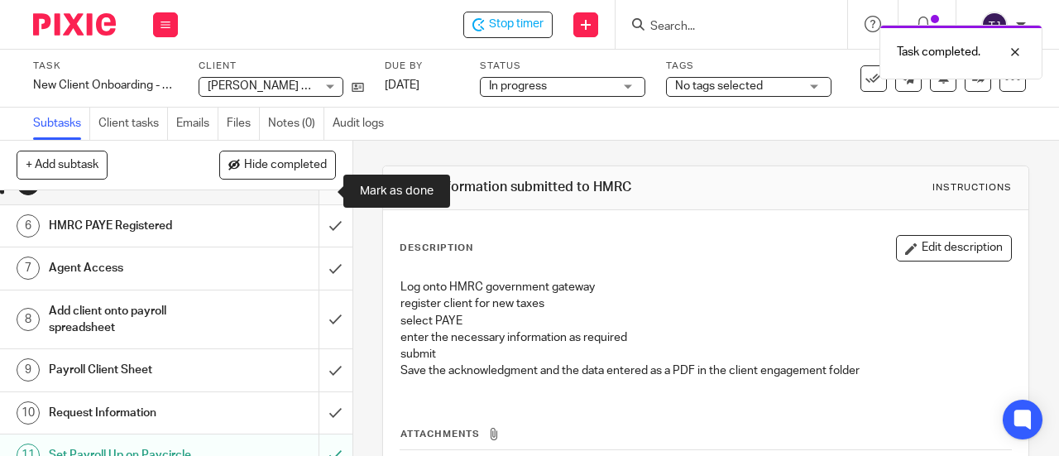
click at [319, 194] on input "submit" at bounding box center [176, 183] width 352 height 41
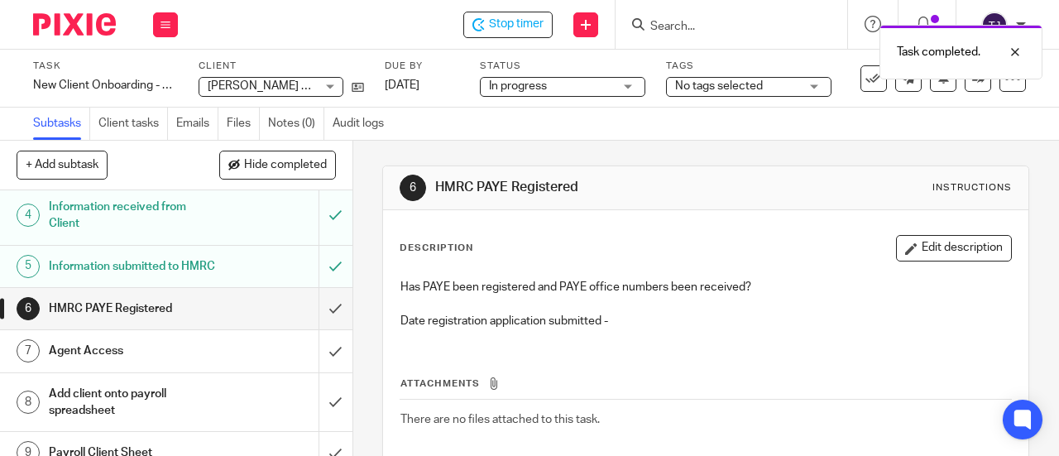
scroll to position [248, 0]
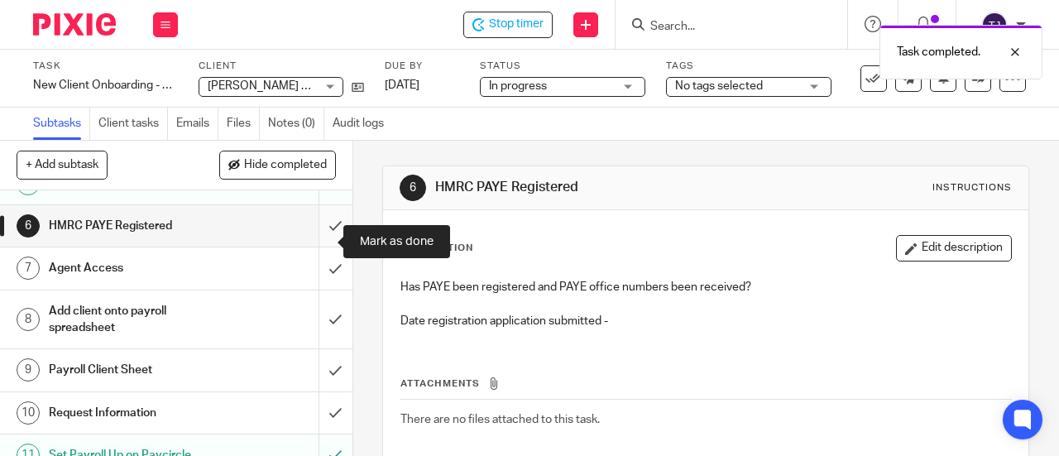
click at [319, 241] on input "submit" at bounding box center [176, 225] width 352 height 41
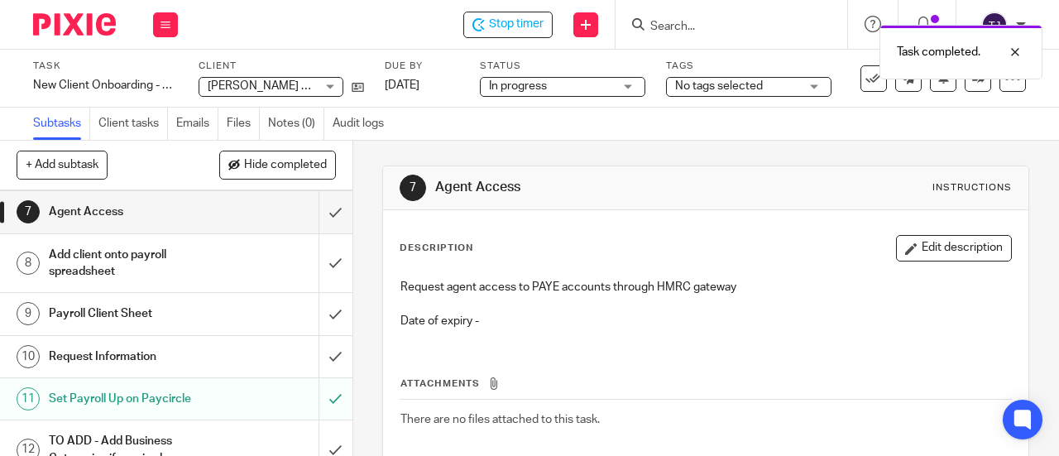
scroll to position [331, 0]
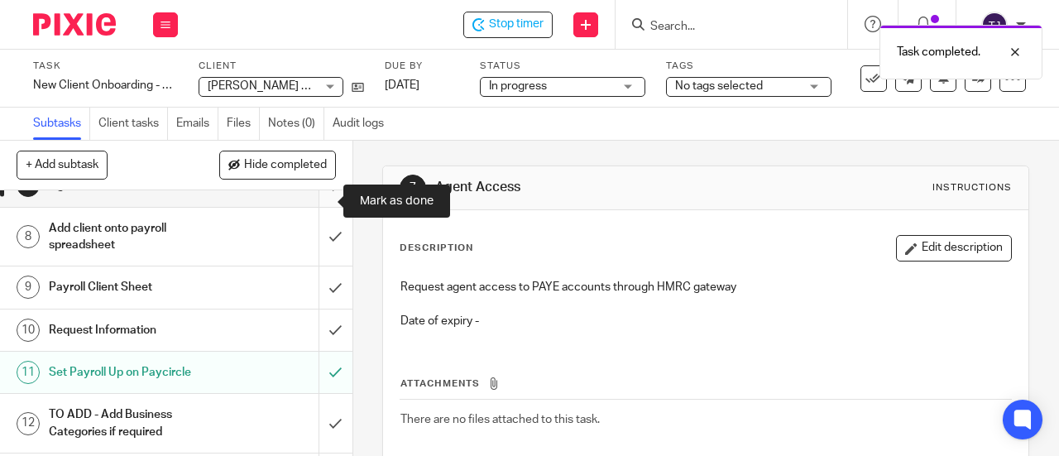
click at [314, 204] on input "submit" at bounding box center [176, 185] width 352 height 41
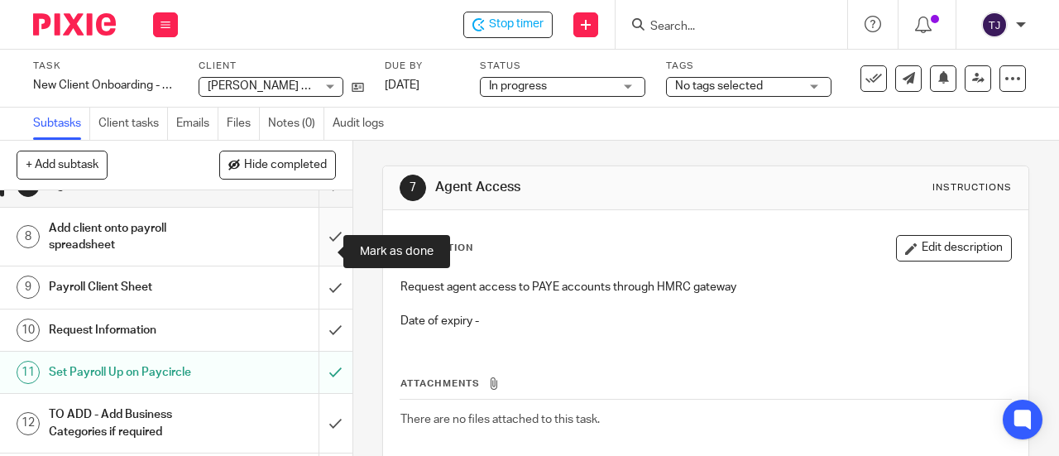
click at [316, 250] on input "submit" at bounding box center [176, 237] width 352 height 59
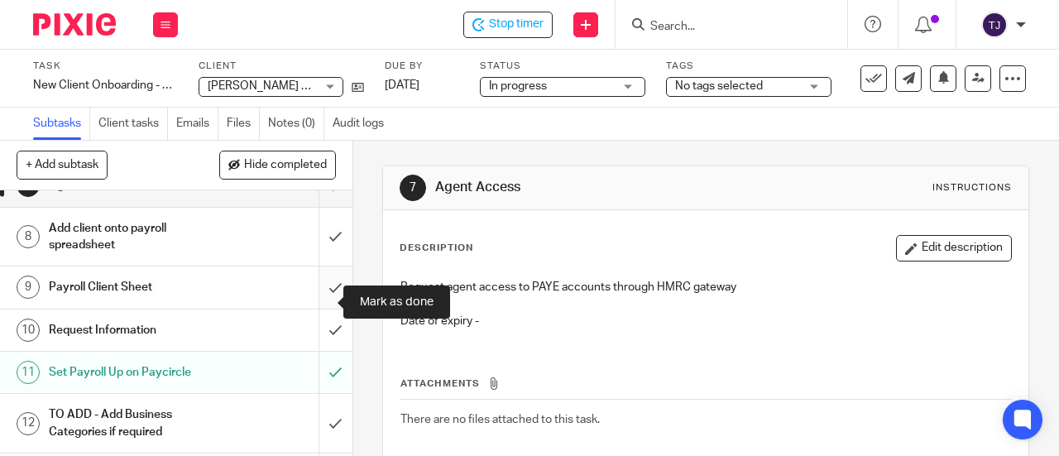
click at [321, 307] on input "submit" at bounding box center [176, 286] width 352 height 41
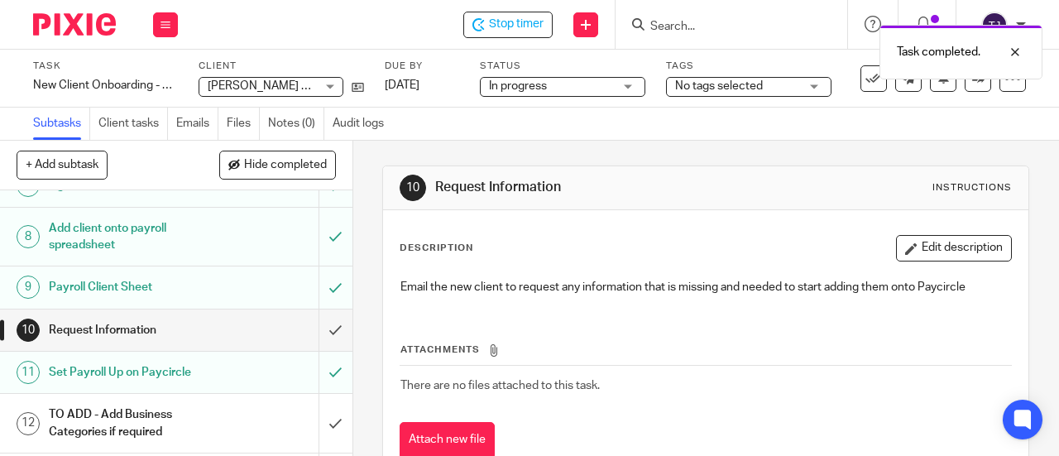
scroll to position [414, 0]
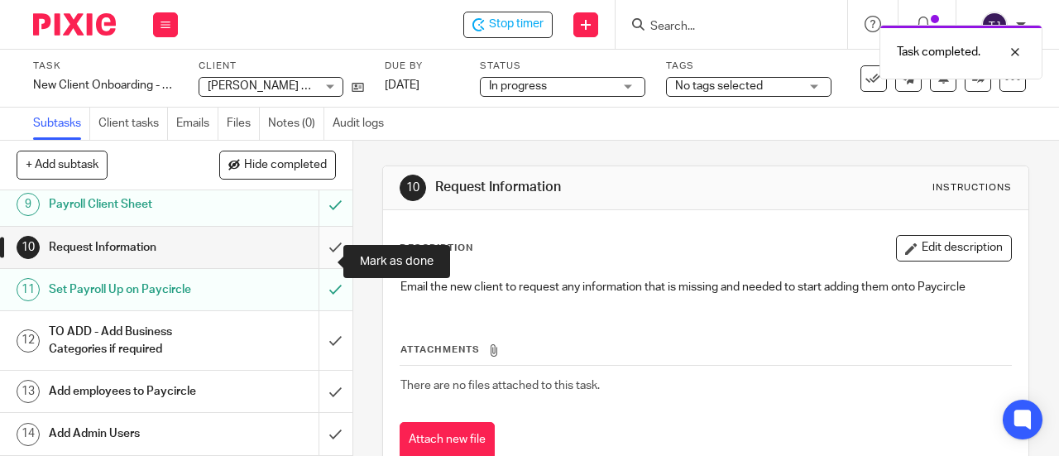
click at [317, 266] on input "submit" at bounding box center [176, 247] width 352 height 41
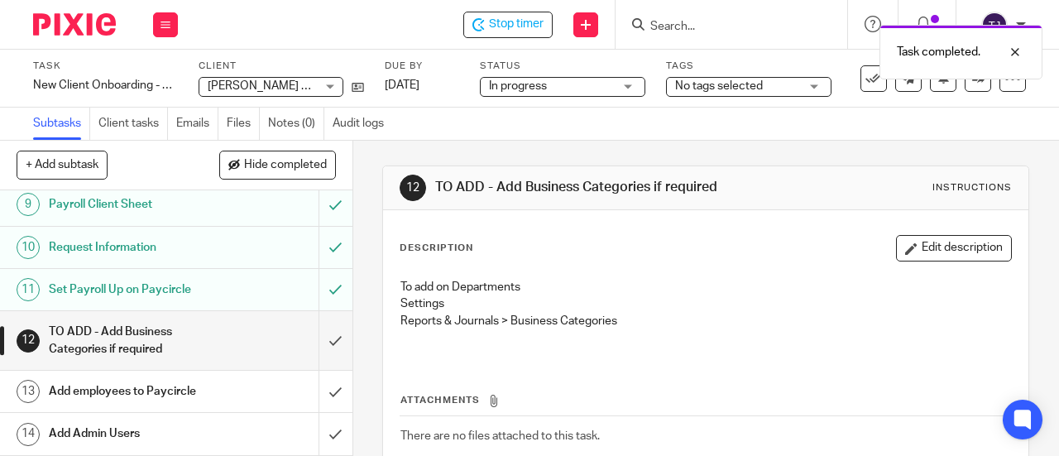
scroll to position [496, 0]
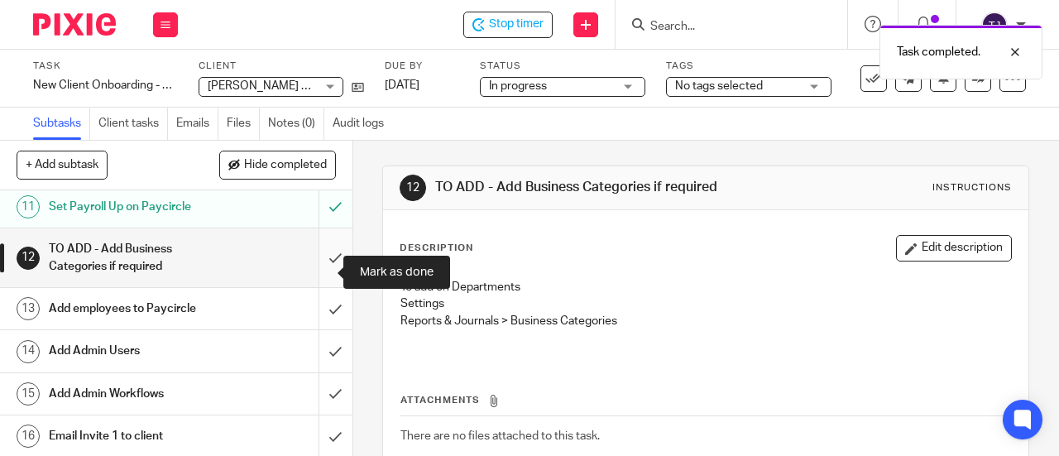
click at [317, 272] on input "submit" at bounding box center [176, 257] width 352 height 59
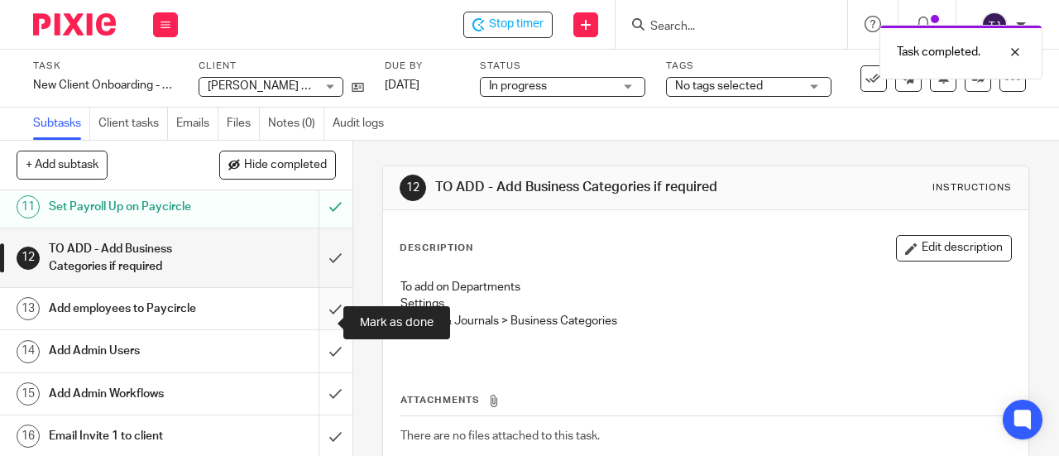
click at [314, 323] on input "submit" at bounding box center [176, 308] width 352 height 41
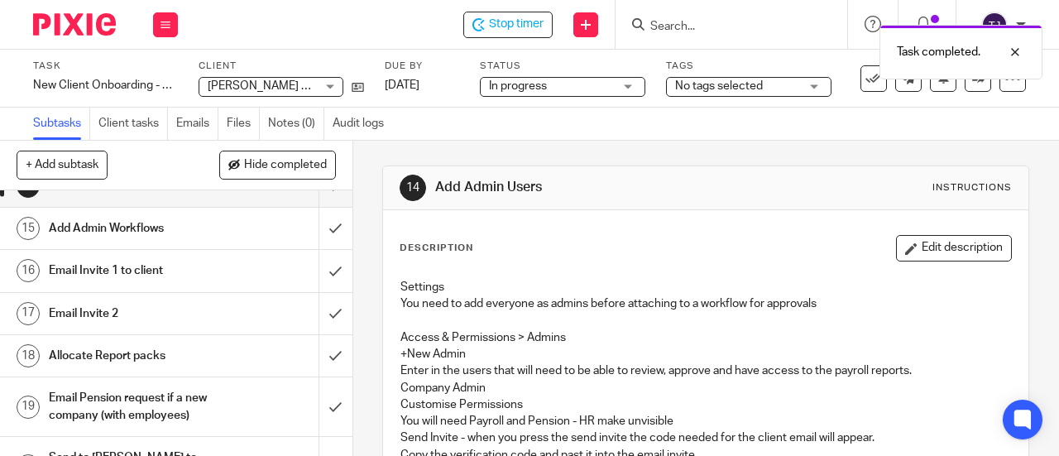
scroll to position [579, 0]
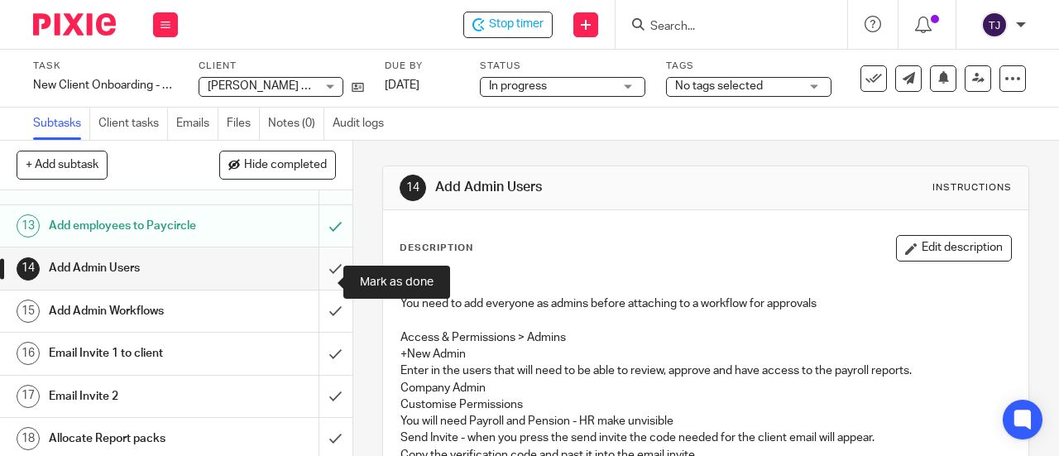
click at [314, 284] on input "submit" at bounding box center [176, 267] width 352 height 41
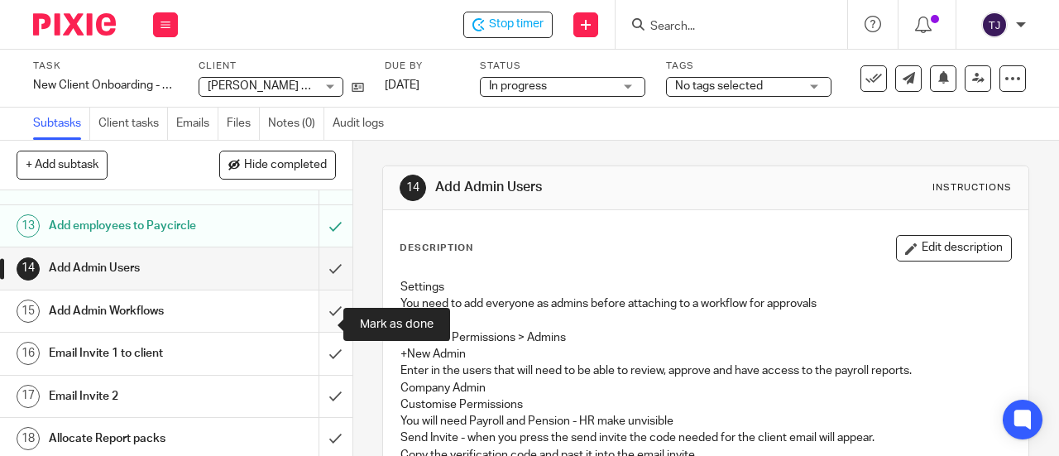
click at [311, 327] on input "submit" at bounding box center [176, 310] width 352 height 41
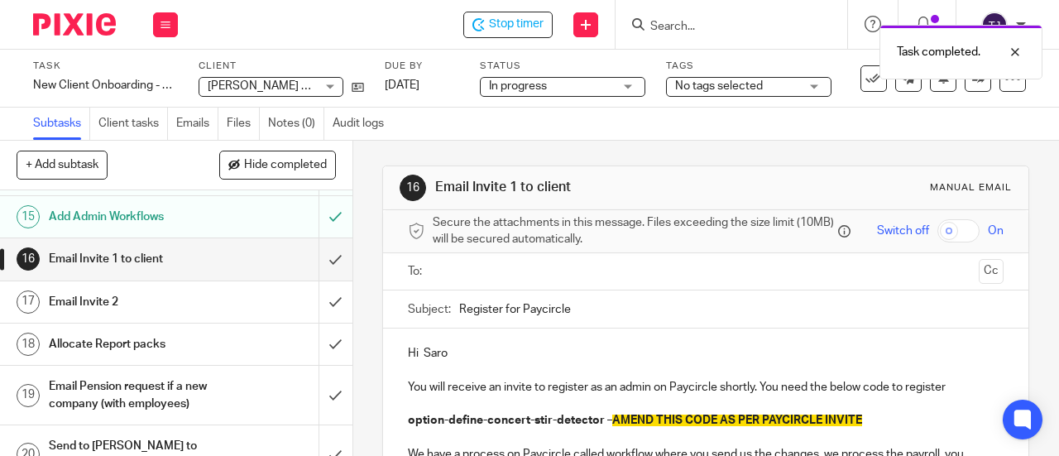
scroll to position [647, 0]
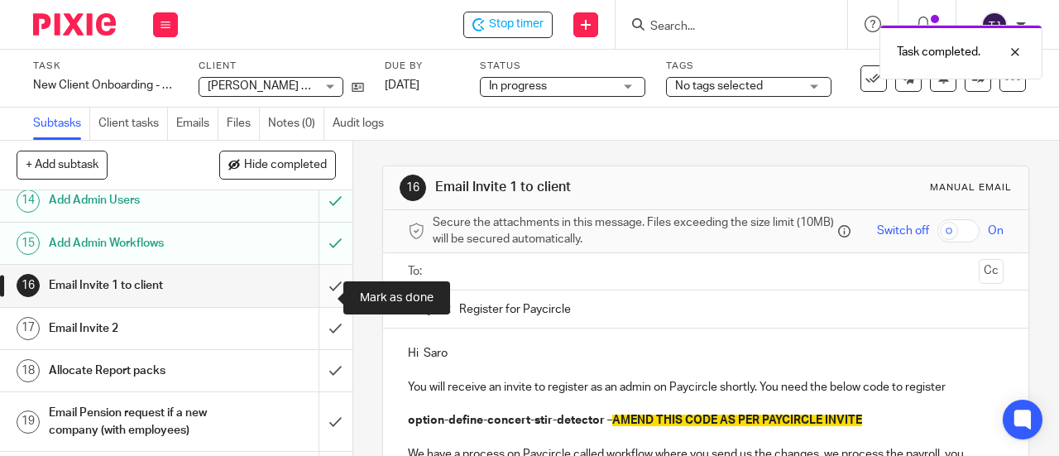
click at [316, 299] on input "submit" at bounding box center [176, 285] width 352 height 41
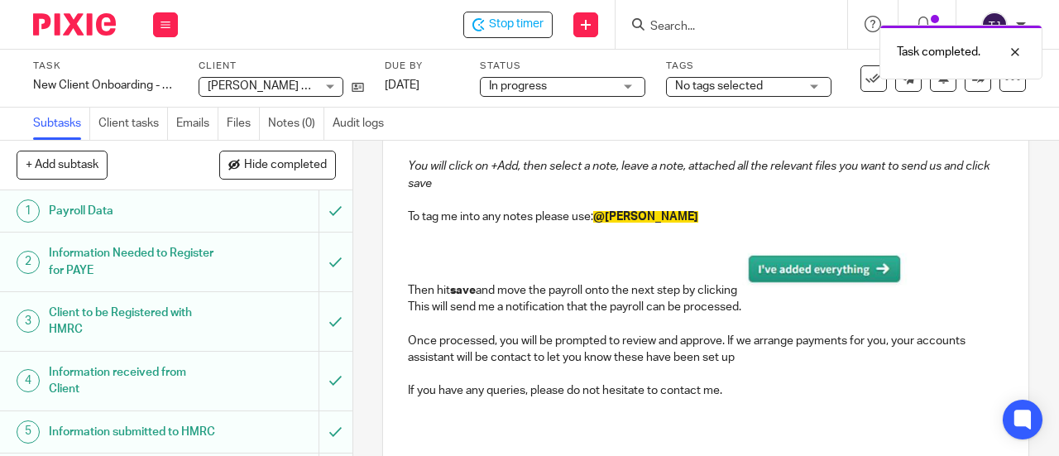
scroll to position [496, 0]
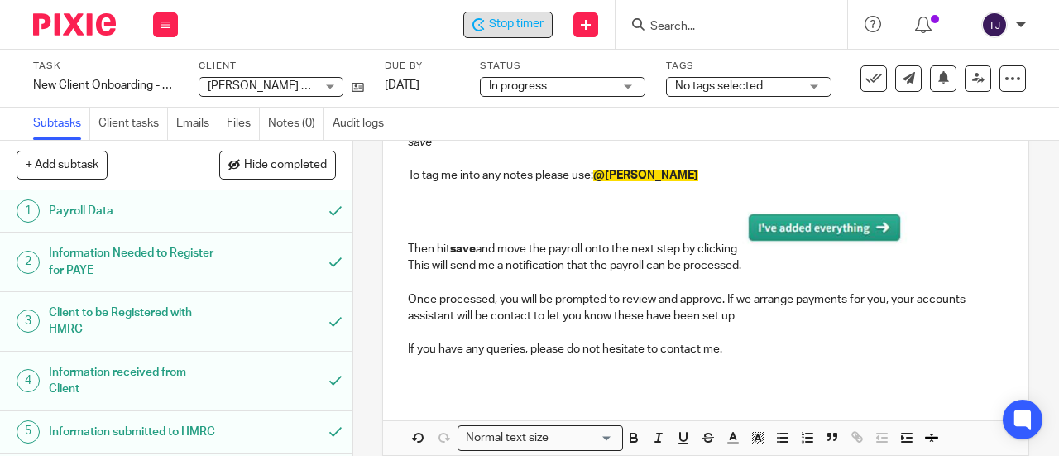
click at [514, 19] on span "Stop timer" at bounding box center [516, 24] width 55 height 17
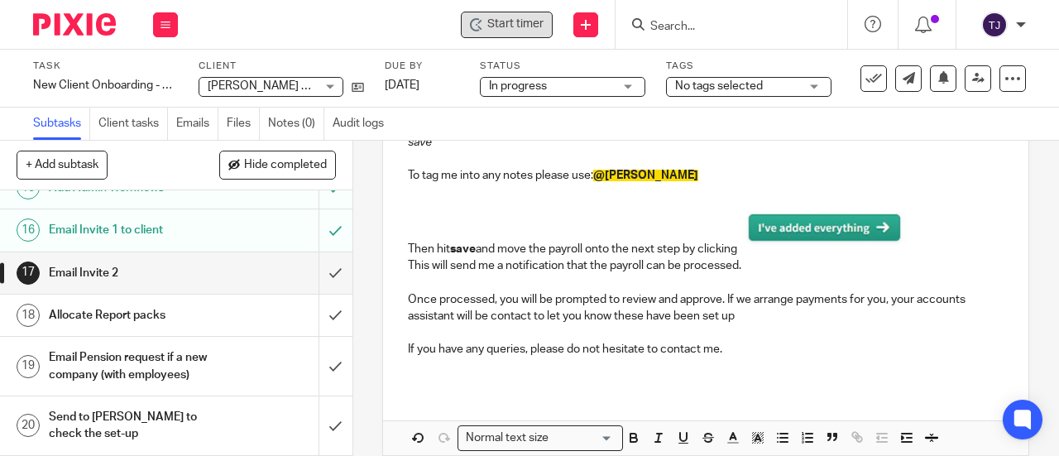
scroll to position [729, 0]
click at [321, 258] on input "submit" at bounding box center [176, 272] width 352 height 41
click at [318, 299] on input "submit" at bounding box center [176, 314] width 352 height 41
click at [319, 361] on input "submit" at bounding box center [176, 366] width 352 height 59
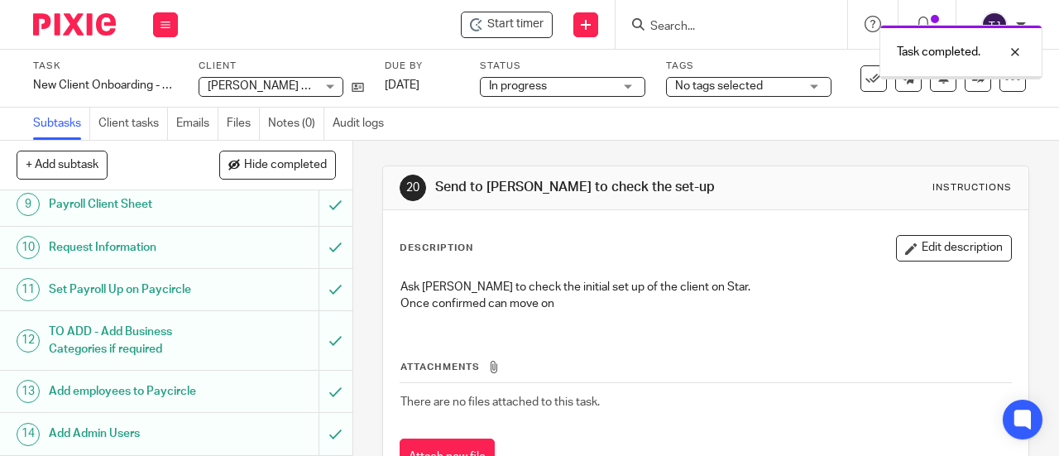
scroll to position [729, 0]
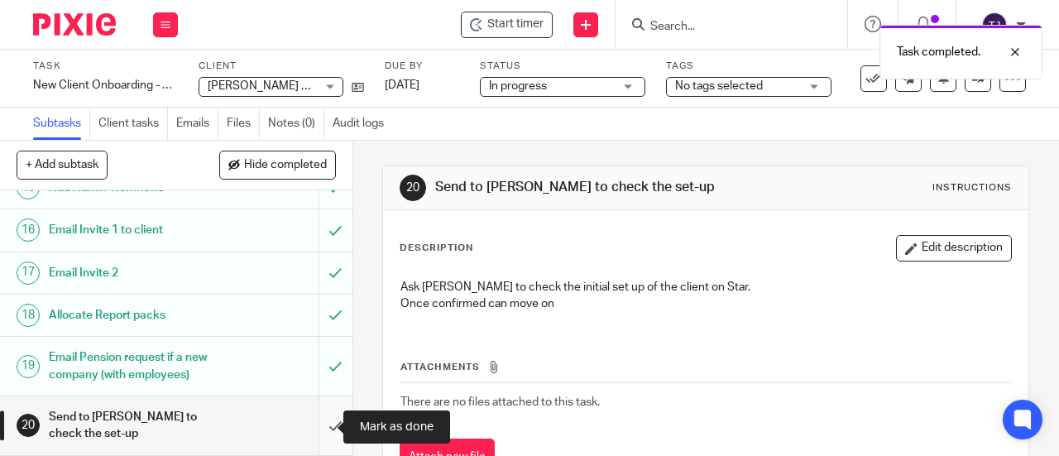
click at [322, 424] on input "submit" at bounding box center [176, 425] width 352 height 59
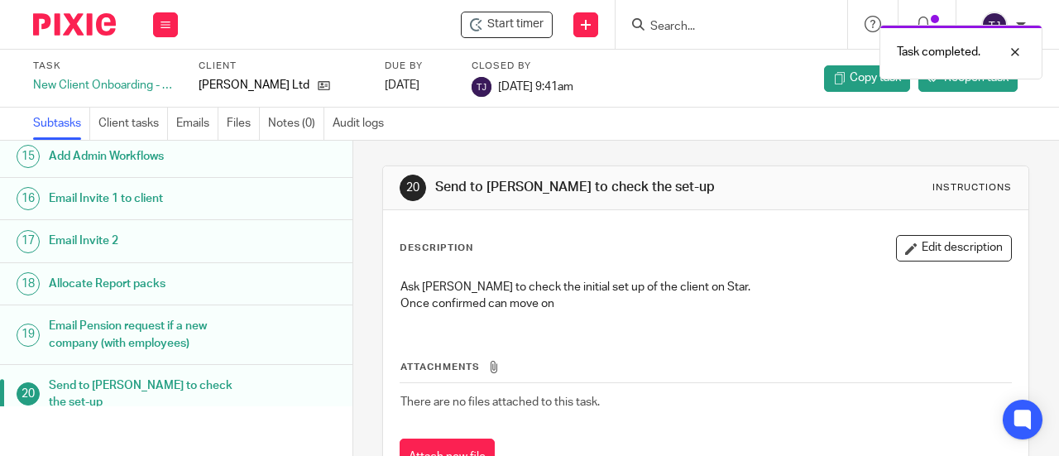
scroll to position [680, 0]
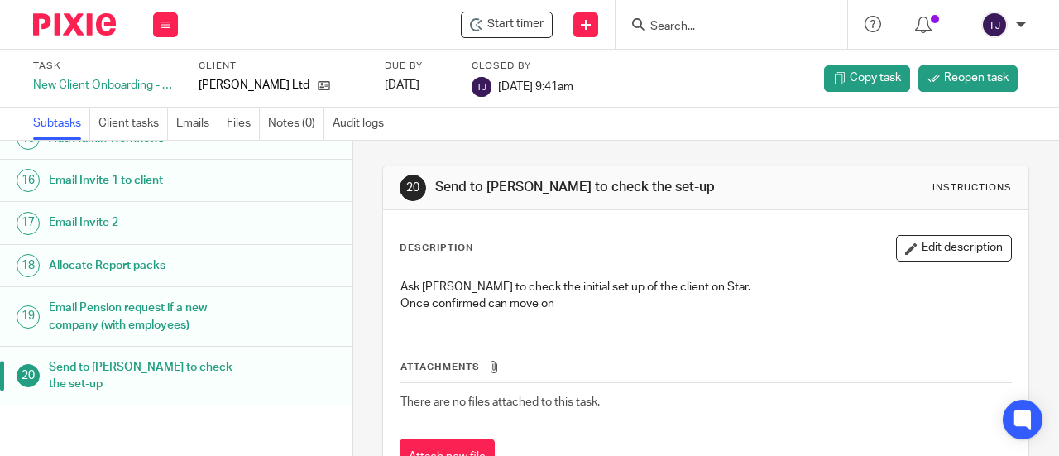
click at [682, 26] on input "Search" at bounding box center [722, 27] width 149 height 15
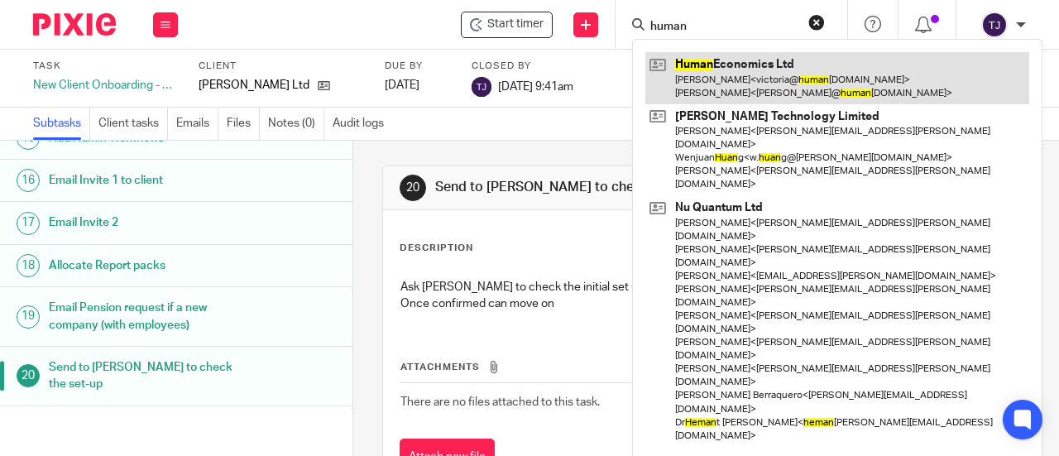
type input "human"
click at [696, 62] on link at bounding box center [837, 77] width 384 height 51
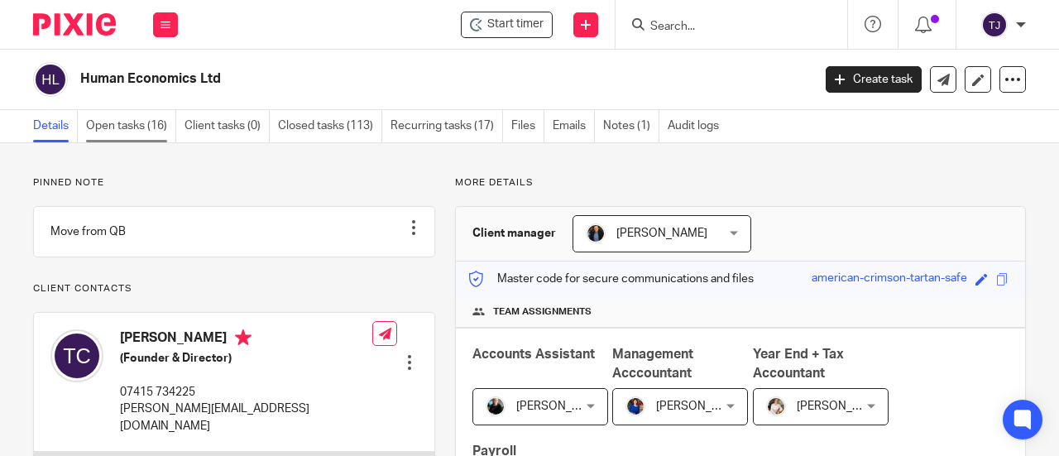
click at [136, 125] on link "Open tasks (16)" at bounding box center [131, 126] width 90 height 32
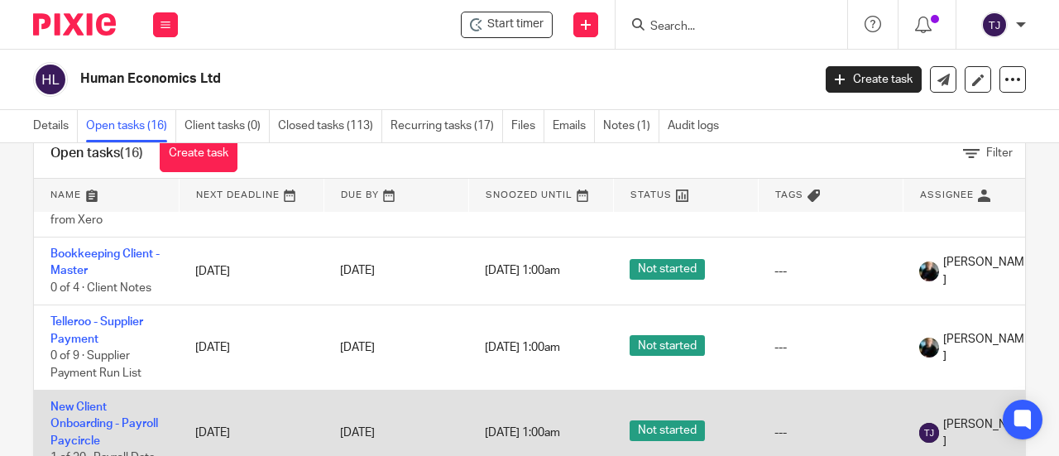
scroll to position [100, 0]
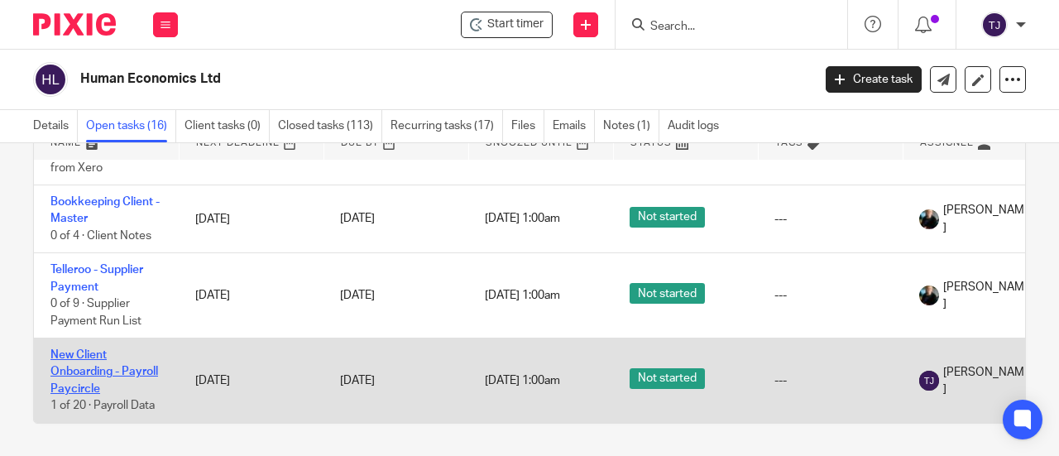
click at [97, 349] on link "New Client Onboarding - Payroll Paycircle" at bounding box center [104, 371] width 108 height 45
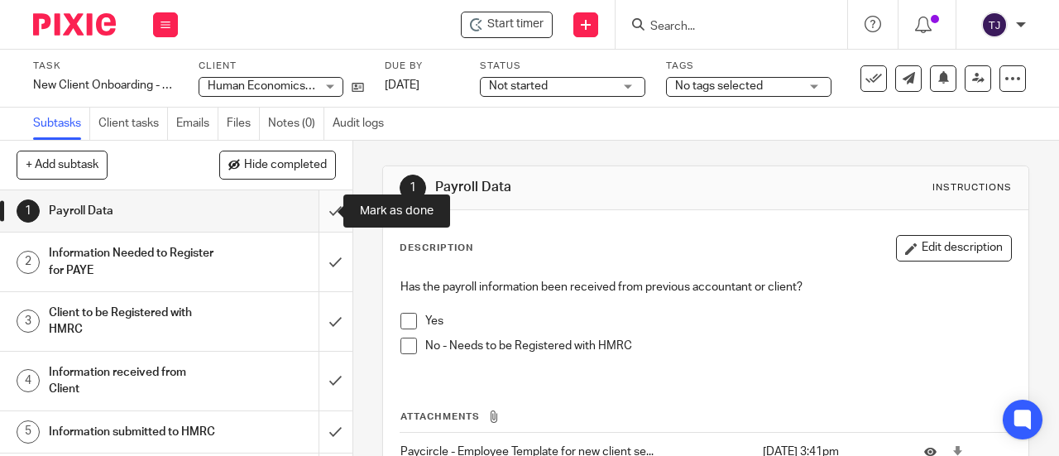
click at [314, 213] on input "submit" at bounding box center [176, 210] width 352 height 41
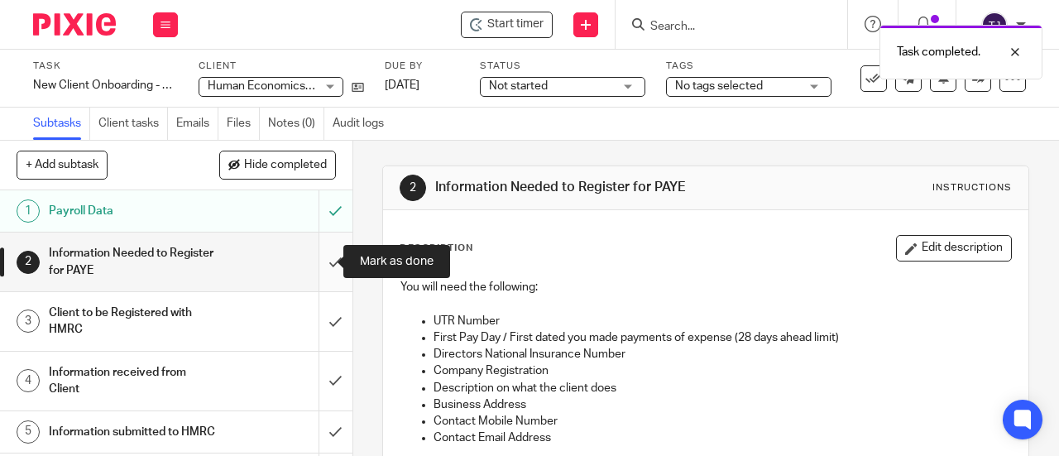
click at [319, 259] on input "submit" at bounding box center [176, 261] width 352 height 59
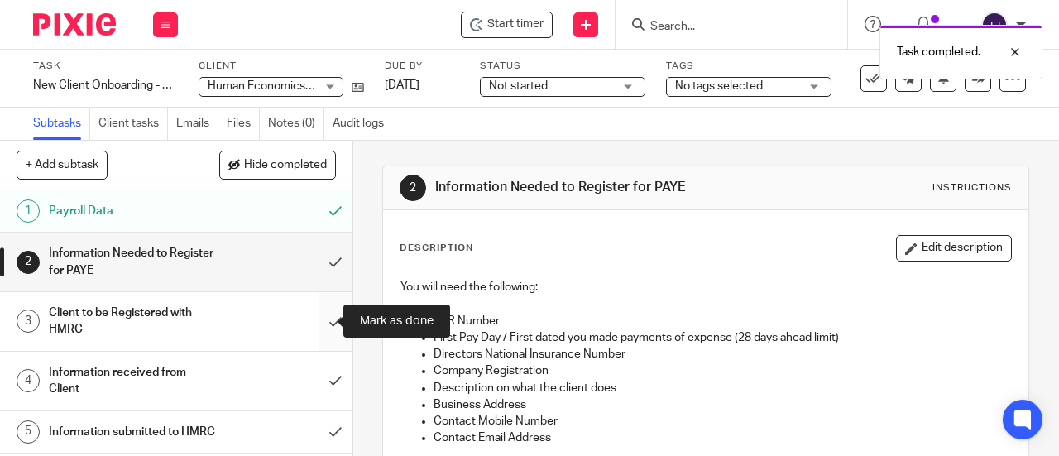
click at [313, 322] on input "submit" at bounding box center [176, 321] width 352 height 59
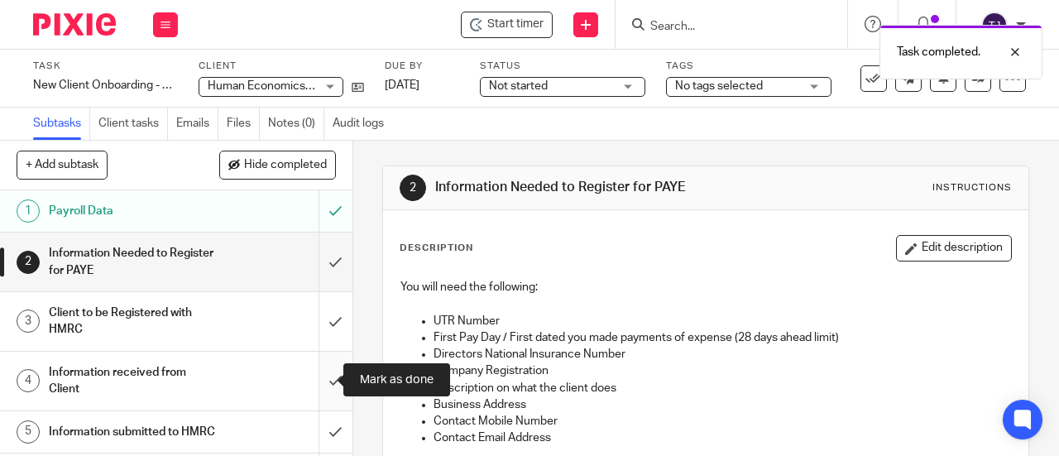
click at [320, 381] on input "submit" at bounding box center [176, 381] width 352 height 59
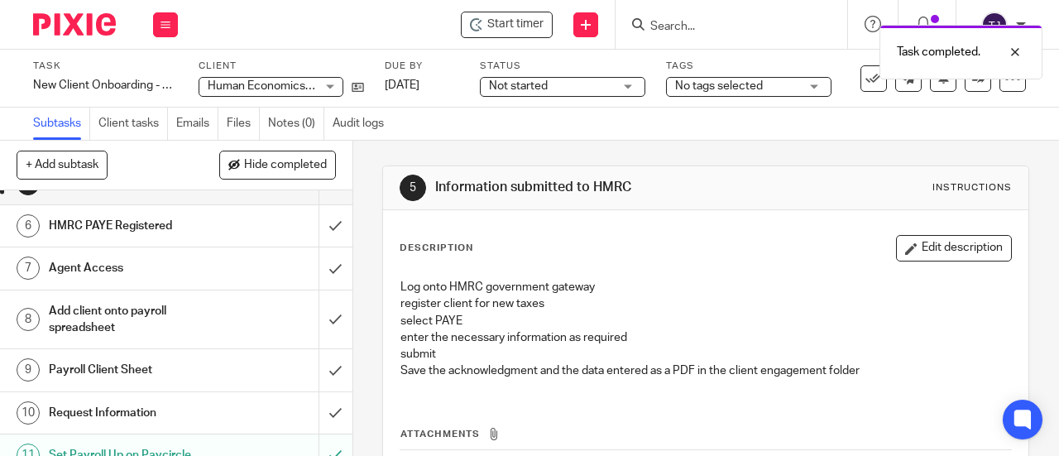
scroll to position [165, 0]
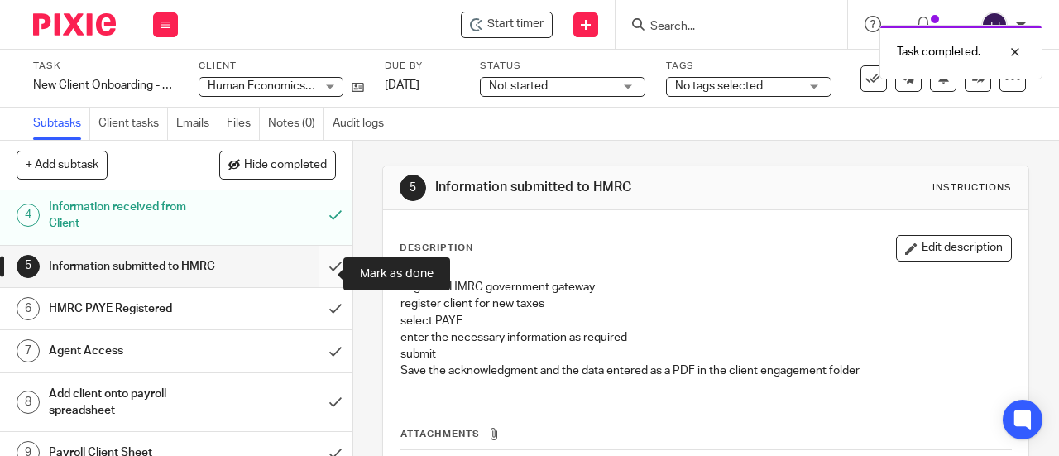
click at [319, 272] on input "submit" at bounding box center [176, 266] width 352 height 41
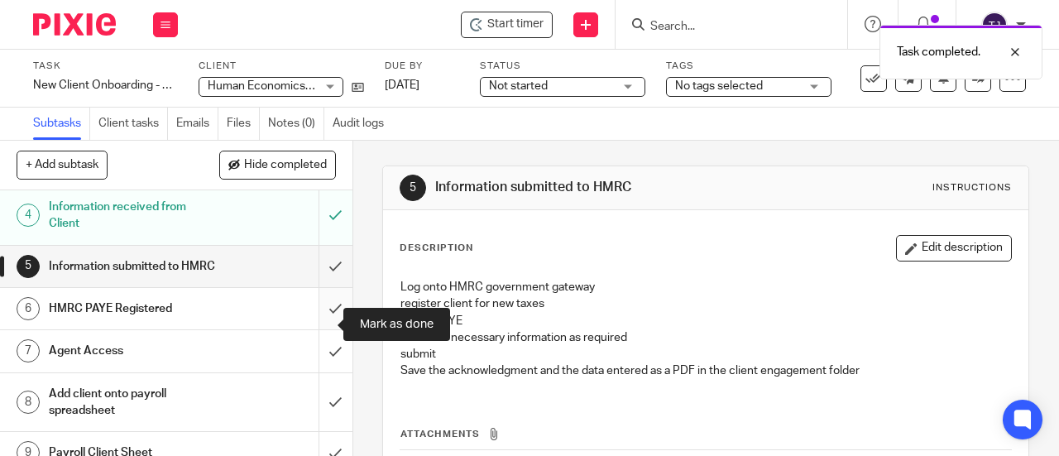
click at [321, 326] on input "submit" at bounding box center [176, 308] width 352 height 41
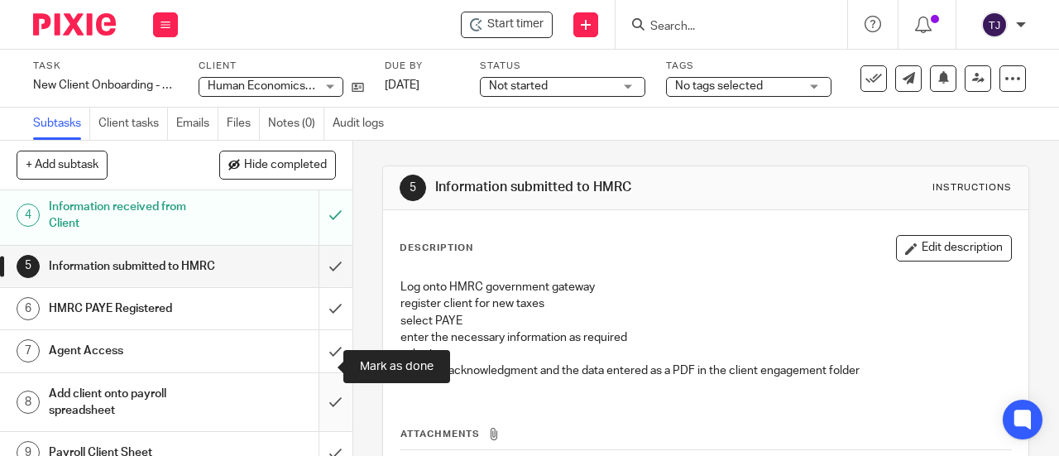
drag, startPoint x: 319, startPoint y: 363, endPoint x: 321, endPoint y: 390, distance: 26.5
click at [319, 371] on input "submit" at bounding box center [176, 350] width 352 height 41
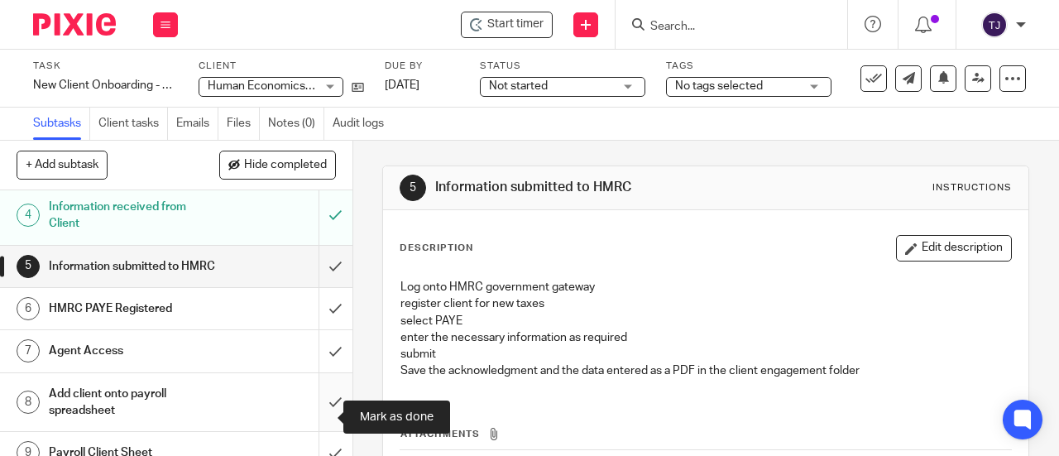
click at [326, 414] on input "submit" at bounding box center [176, 402] width 352 height 59
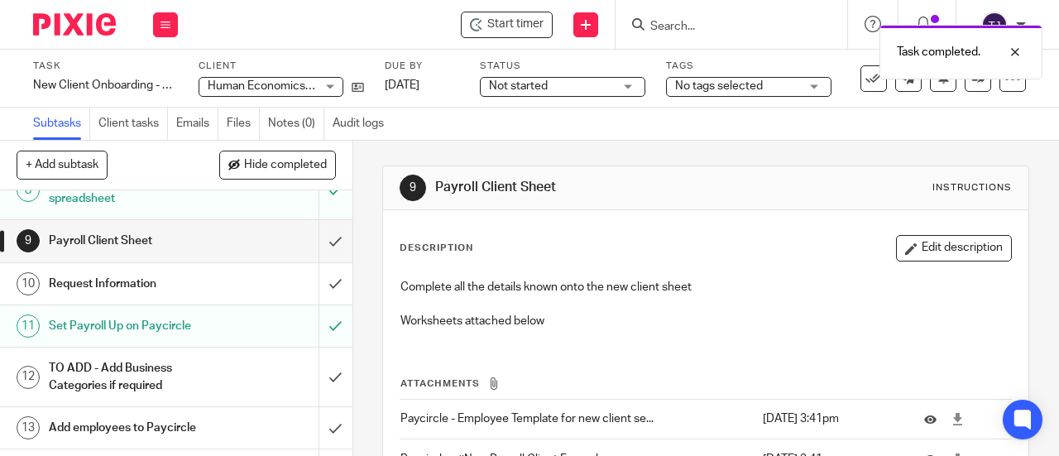
scroll to position [414, 0]
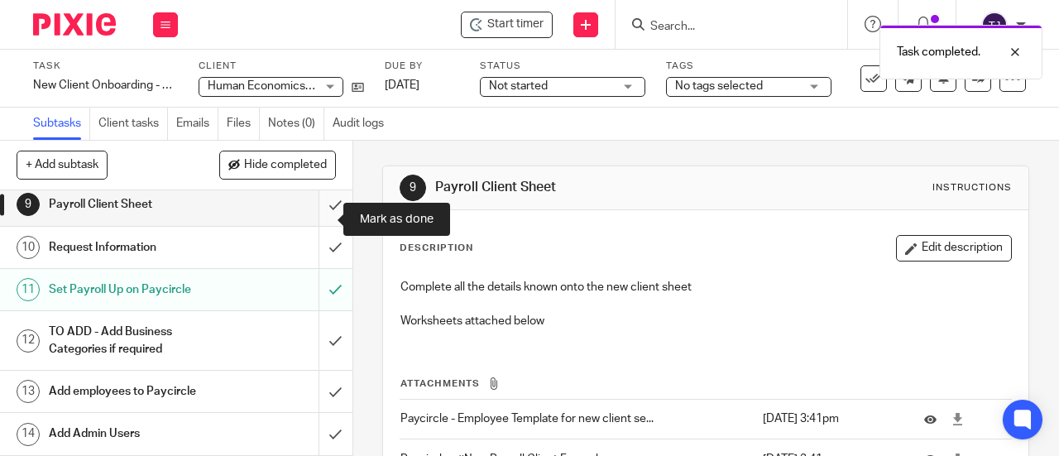
click at [318, 218] on input "submit" at bounding box center [176, 204] width 352 height 41
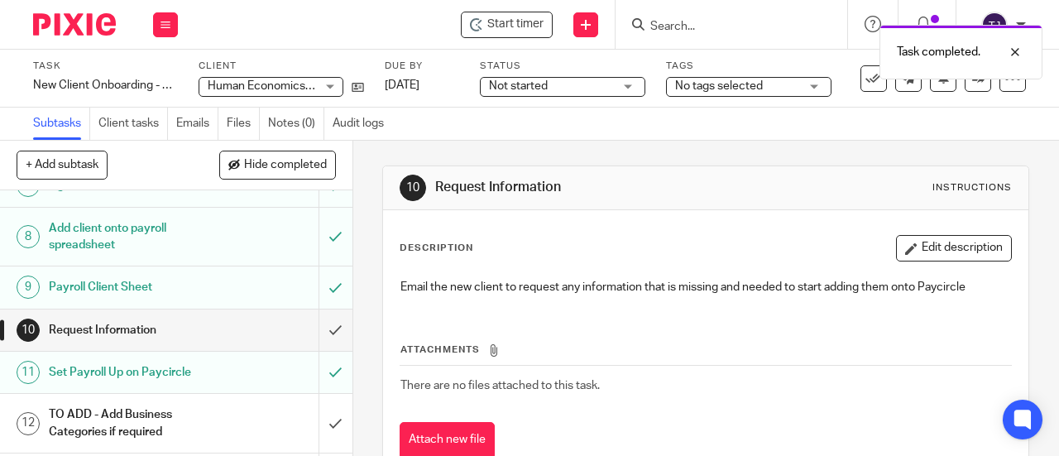
scroll to position [414, 0]
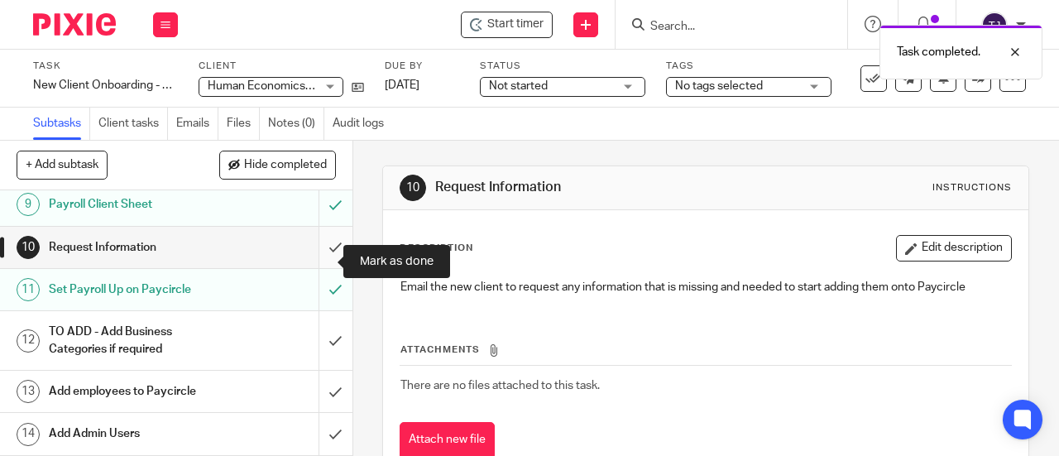
click at [318, 262] on input "submit" at bounding box center [176, 247] width 352 height 41
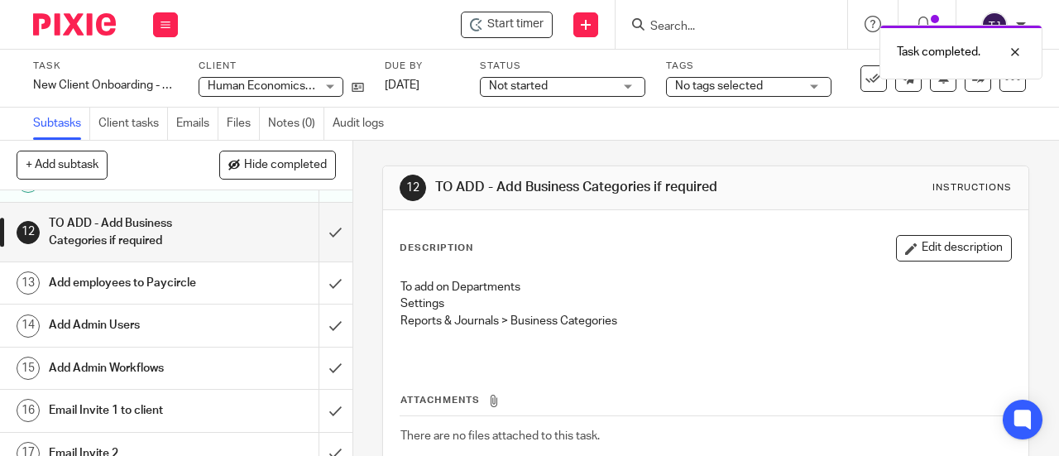
scroll to position [496, 0]
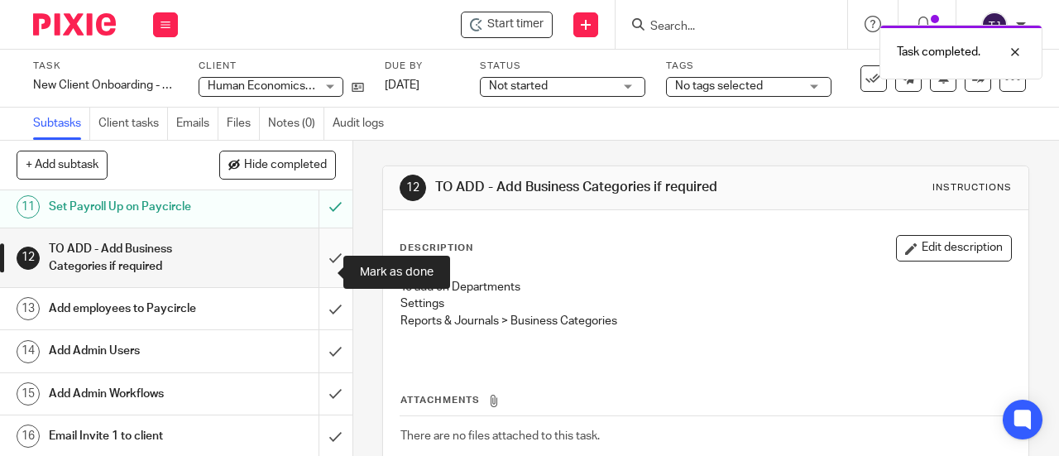
click at [320, 271] on input "submit" at bounding box center [176, 257] width 352 height 59
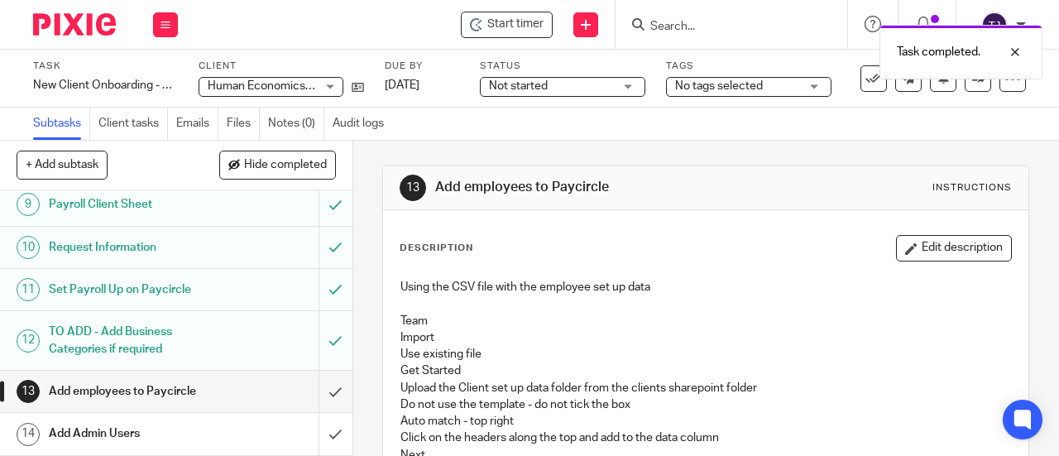
scroll to position [579, 0]
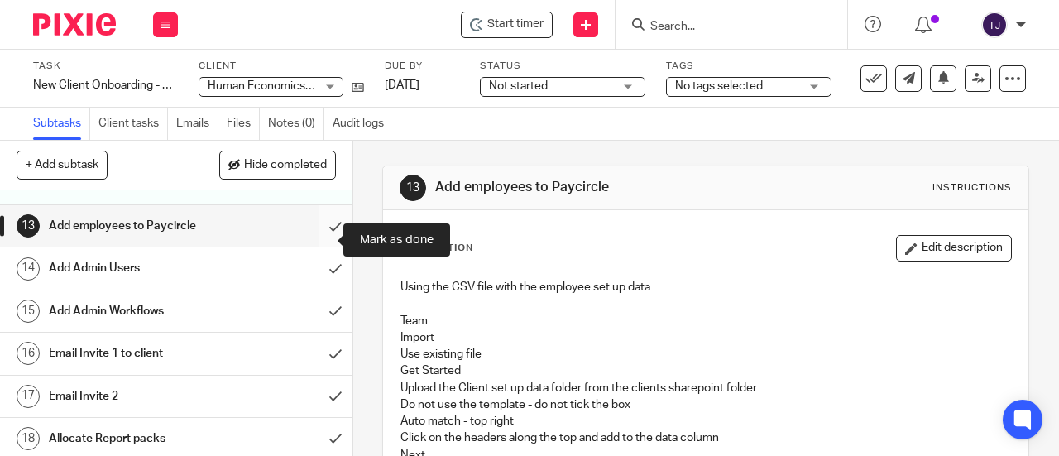
click at [316, 244] on input "submit" at bounding box center [176, 225] width 352 height 41
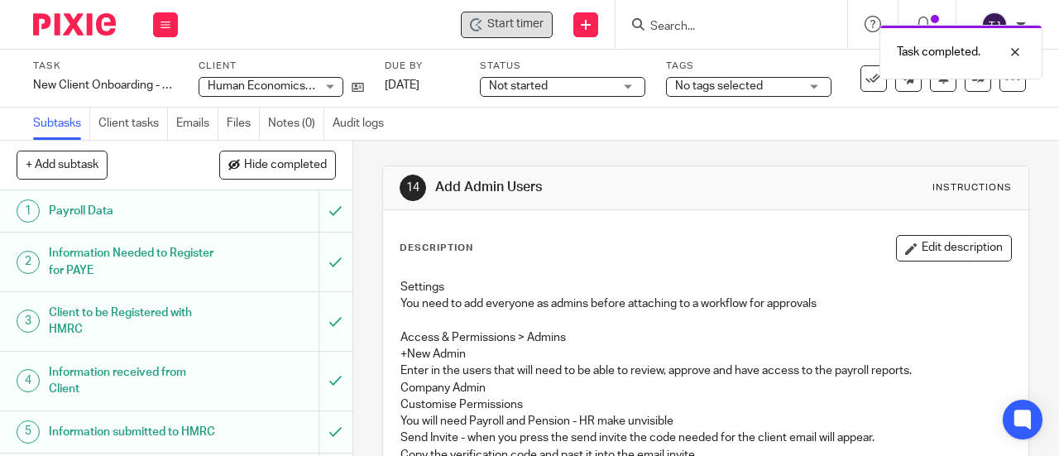
click at [556, 25] on div "Task completed." at bounding box center [785, 48] width 513 height 63
click at [541, 34] on div "Task completed." at bounding box center [785, 48] width 513 height 63
click at [508, 21] on span "Start timer" at bounding box center [515, 24] width 56 height 17
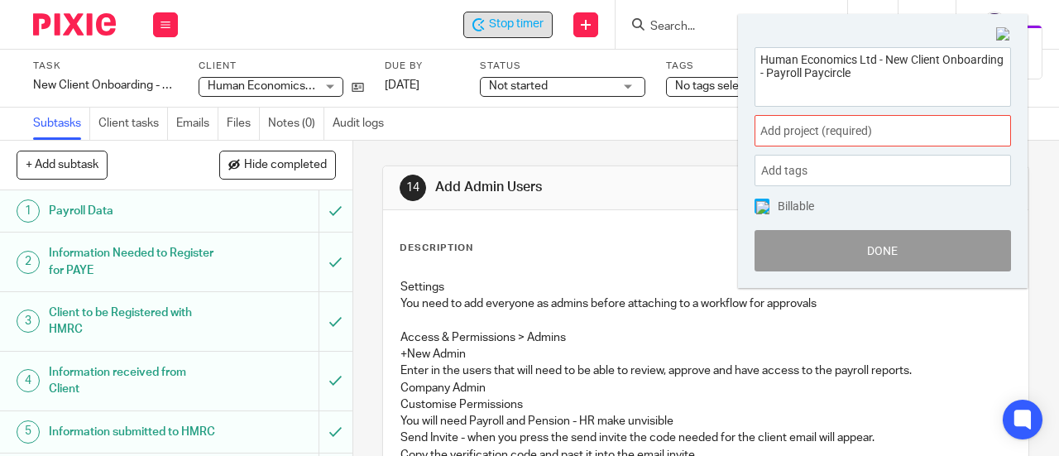
click at [830, 128] on span "Add project (required) :" at bounding box center [864, 130] width 208 height 17
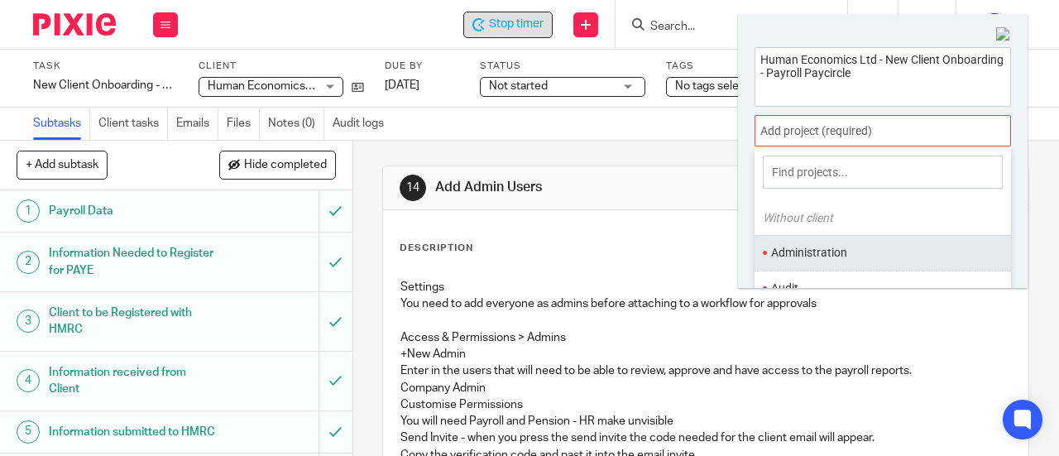
click at [830, 246] on li "Administration" at bounding box center [879, 252] width 216 height 17
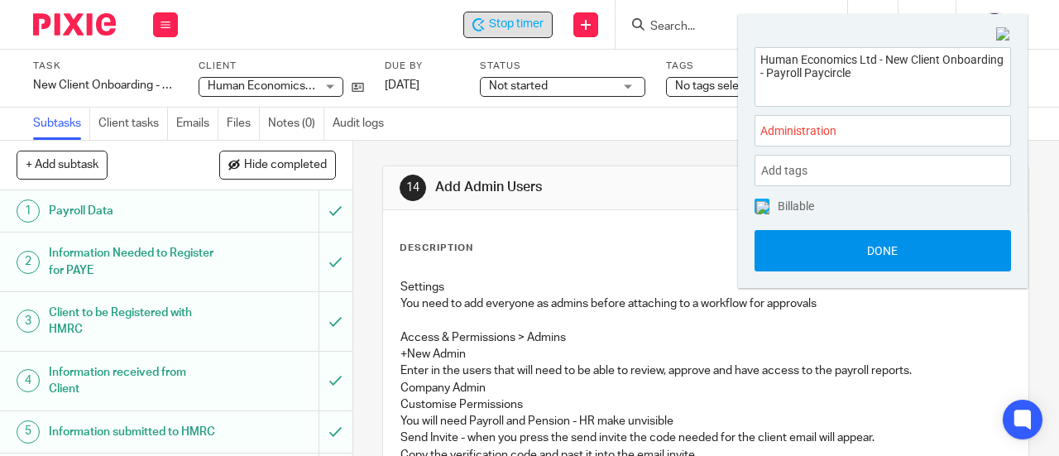
click at [842, 242] on button "Done" at bounding box center [882, 250] width 256 height 41
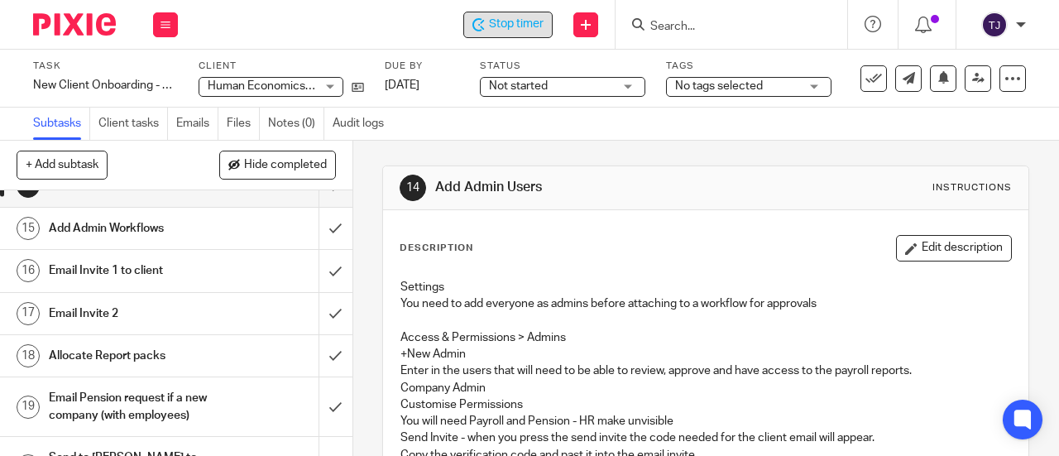
scroll to position [579, 0]
